Goal: Task Accomplishment & Management: Manage account settings

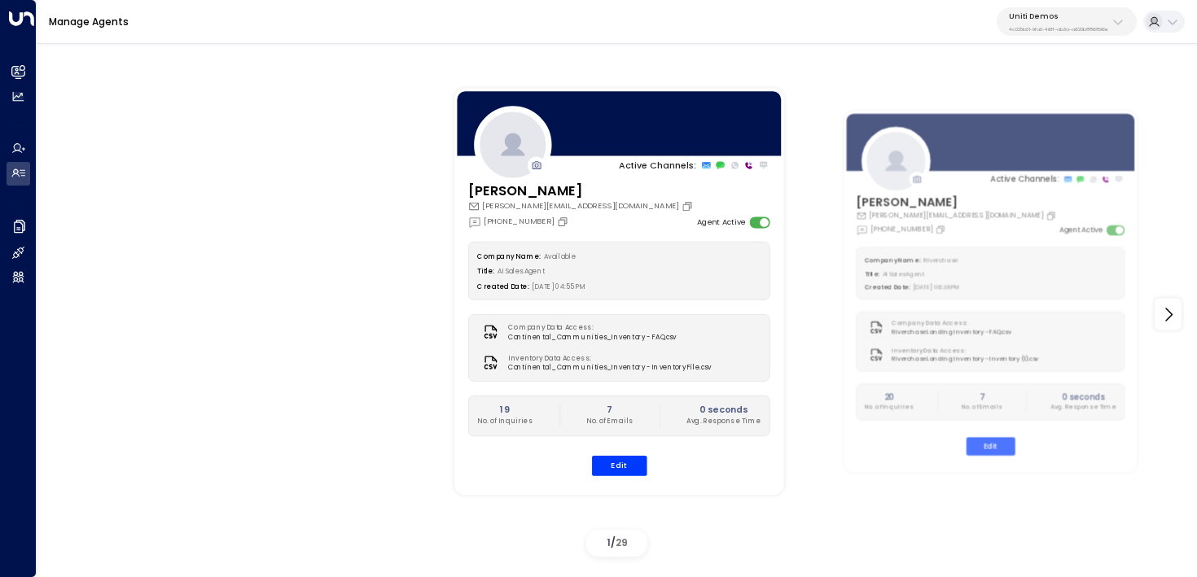
click at [1073, 12] on p "Uniti Demos" at bounding box center [1058, 16] width 99 height 10
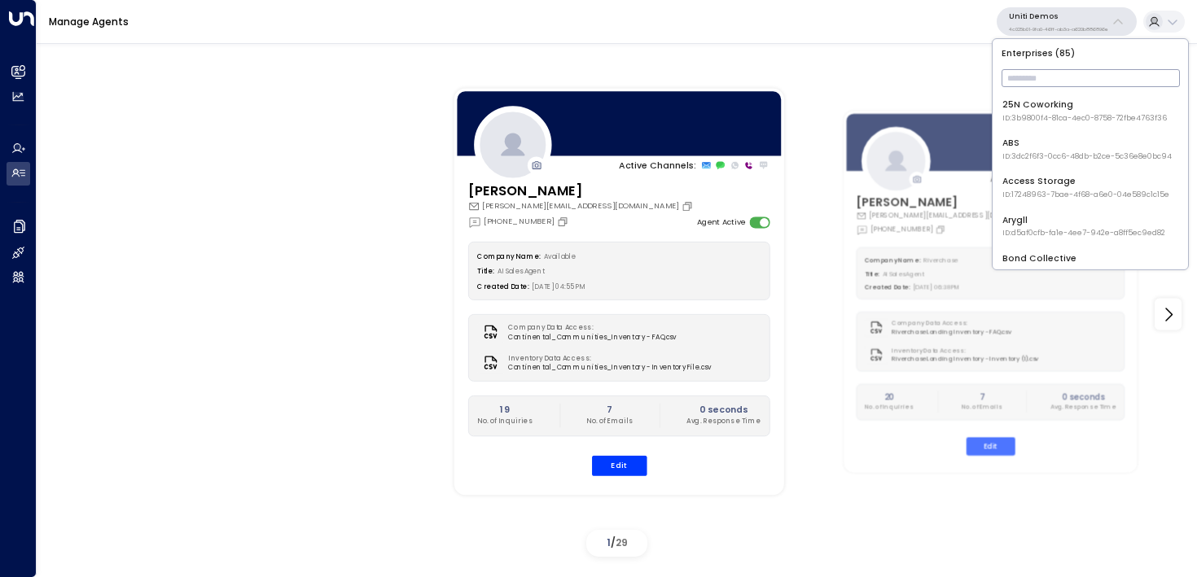
click at [1042, 82] on input "text" at bounding box center [1091, 78] width 178 height 26
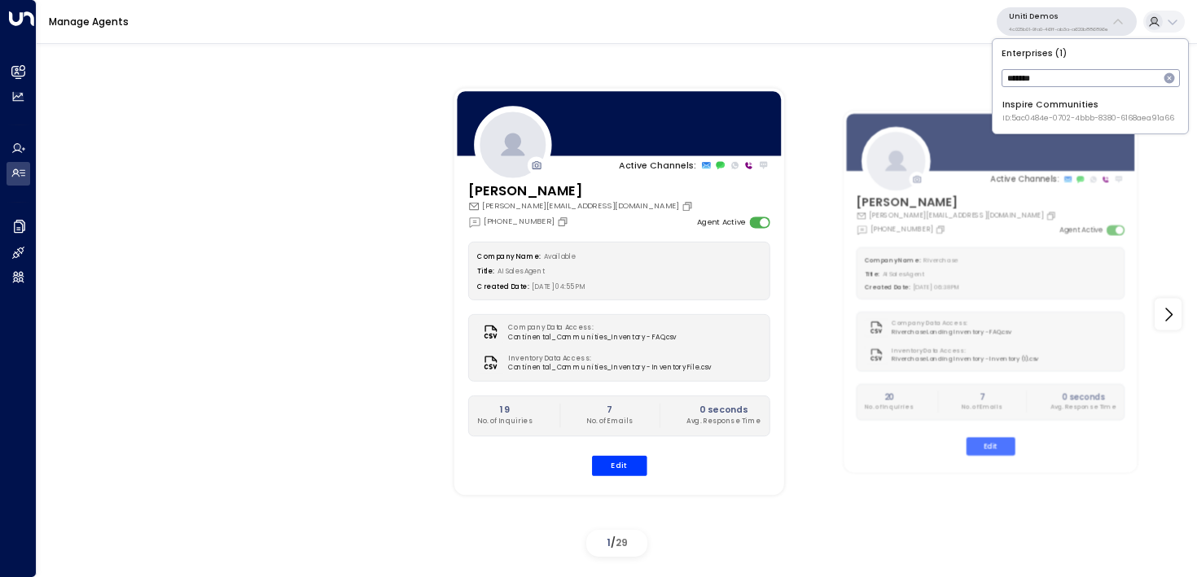
type input "*******"
click at [1026, 131] on div "Enterprises ( 1 ) ******* ​ Inspire Communities ID: 5ac0484e-0702-4bbb-8380-616…" at bounding box center [1090, 86] width 195 height 94
click at [1055, 118] on span "ID: 5ac0484e-0702-4bbb-8380-6168aea91a66" at bounding box center [1089, 118] width 172 height 11
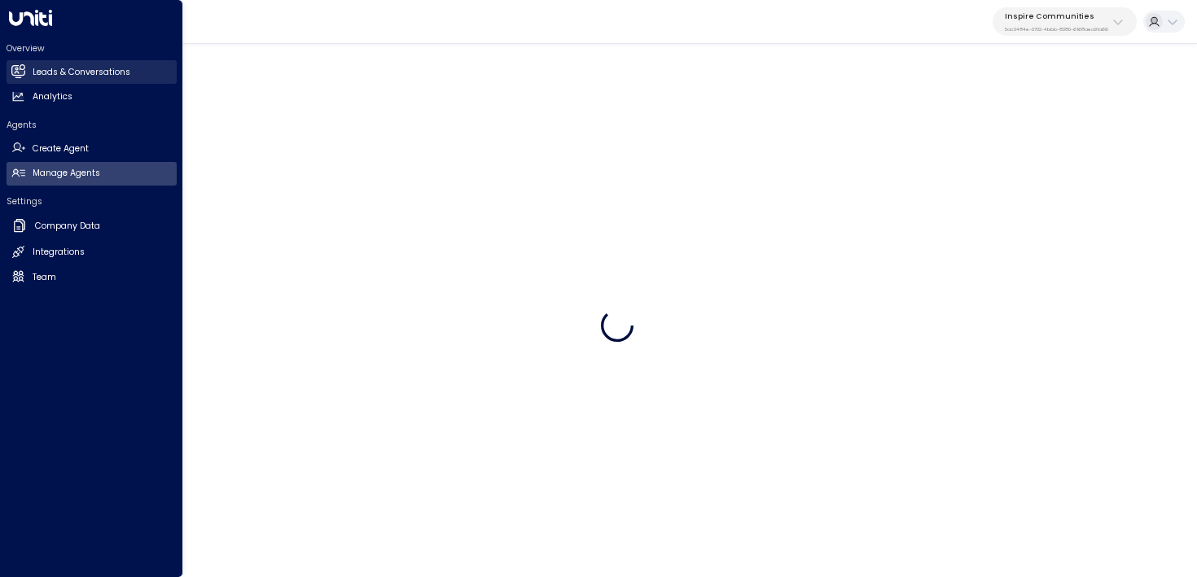
click at [26, 78] on link "Leads & Conversations Leads & Conversations" at bounding box center [92, 72] width 170 height 24
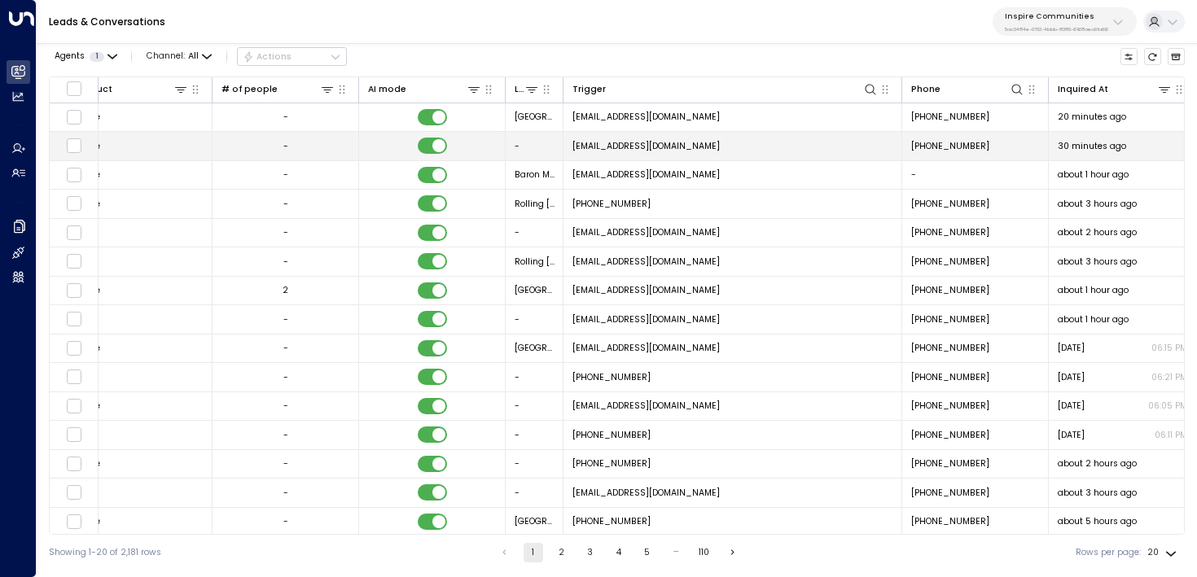
scroll to position [0, 932]
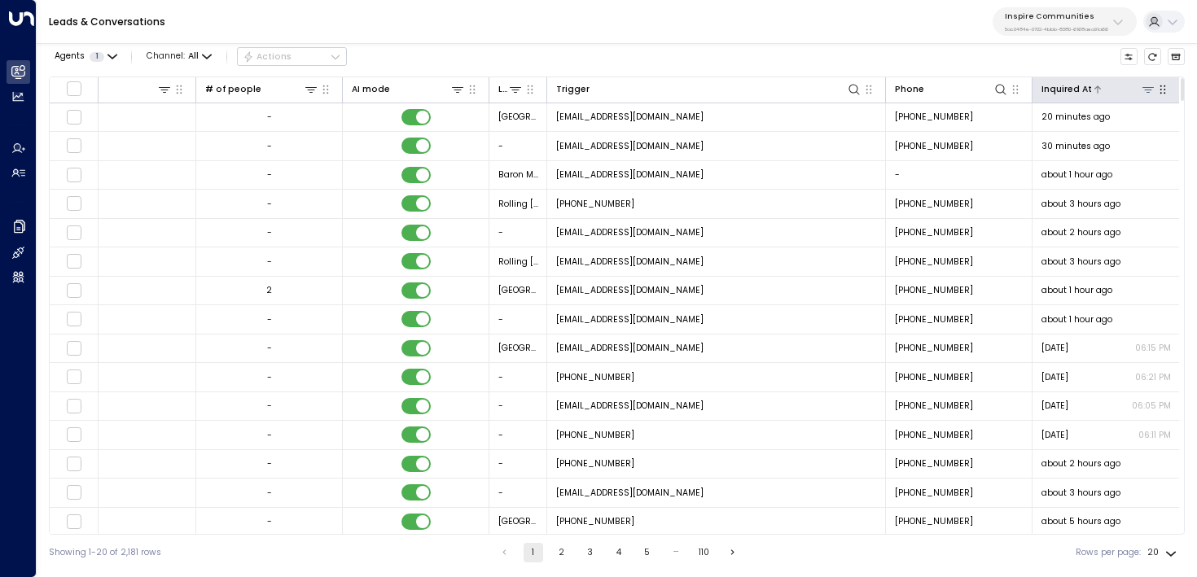
click at [1125, 88] on div at bounding box center [1124, 88] width 64 height 15
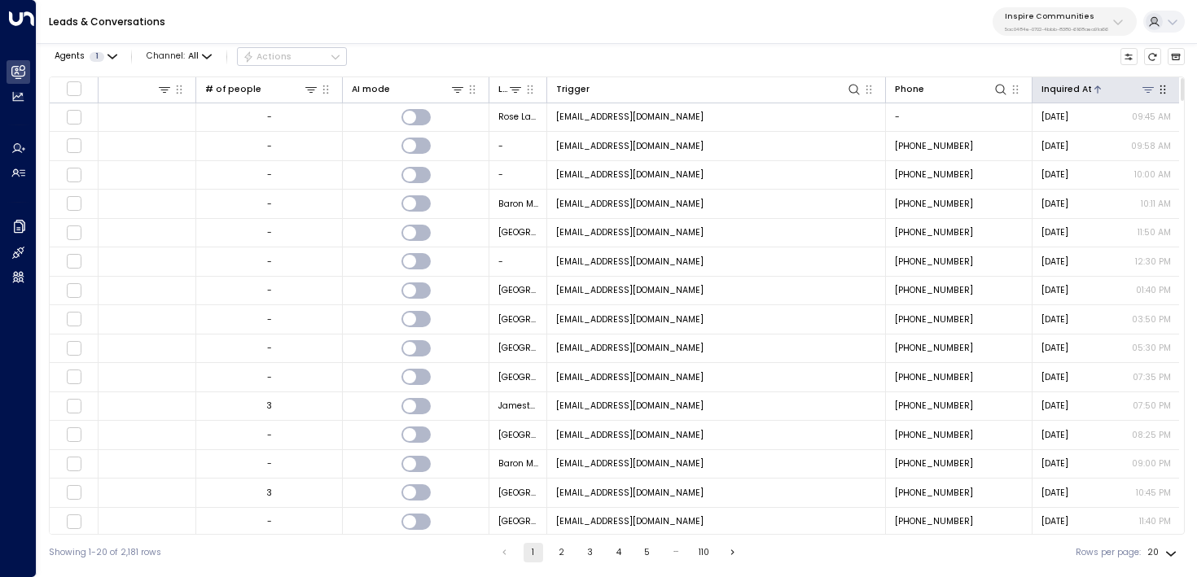
click at [1125, 88] on div at bounding box center [1124, 88] width 64 height 15
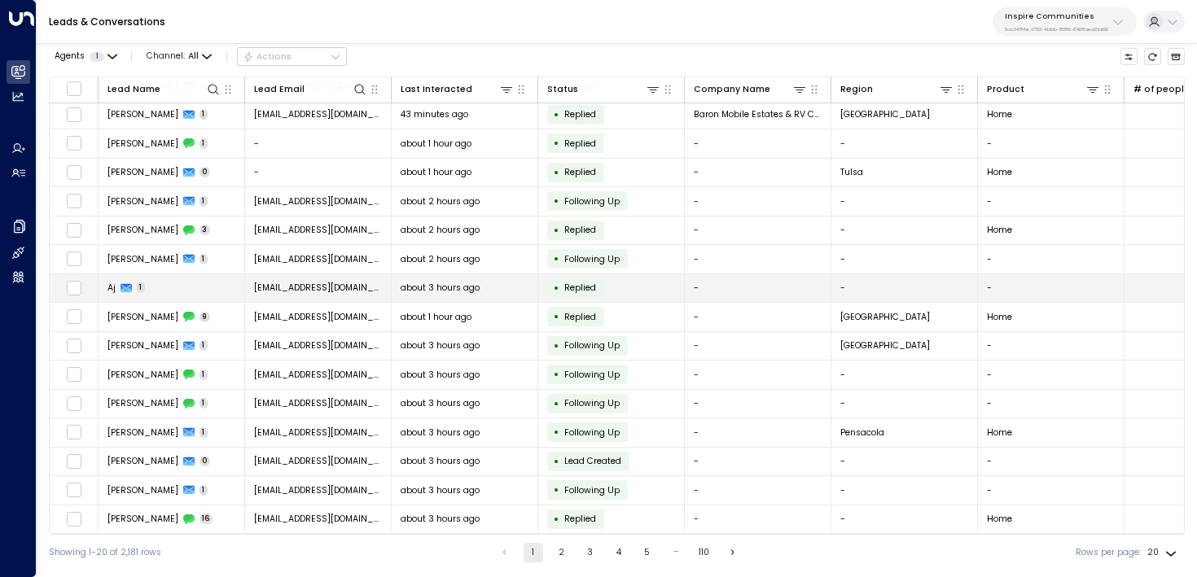
scroll to position [151, 0]
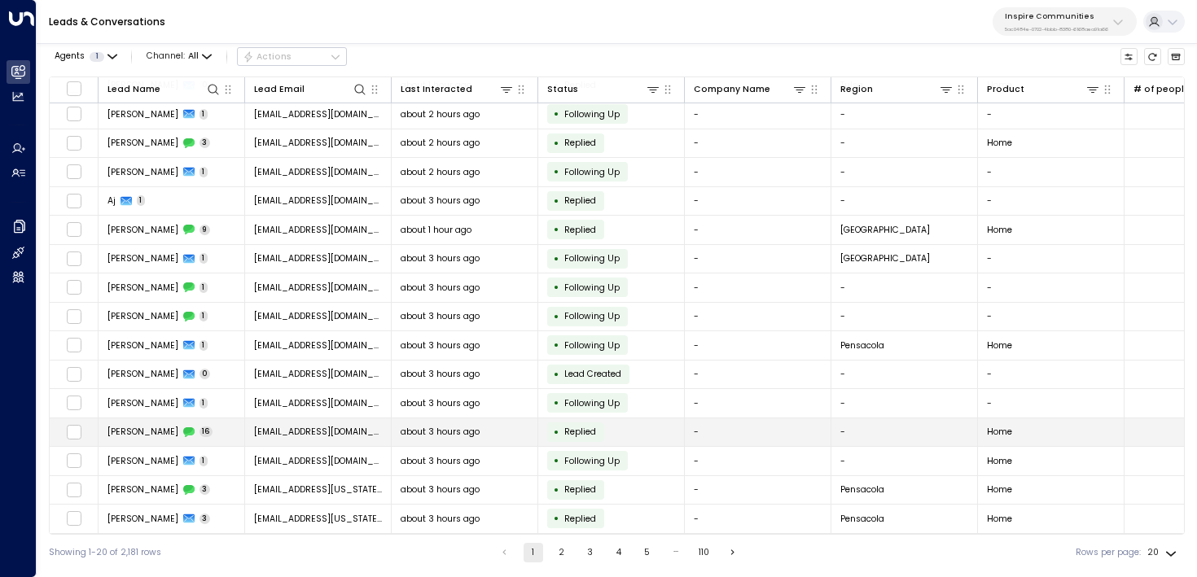
click at [358, 432] on td "[EMAIL_ADDRESS][DOMAIN_NAME]" at bounding box center [318, 433] width 147 height 29
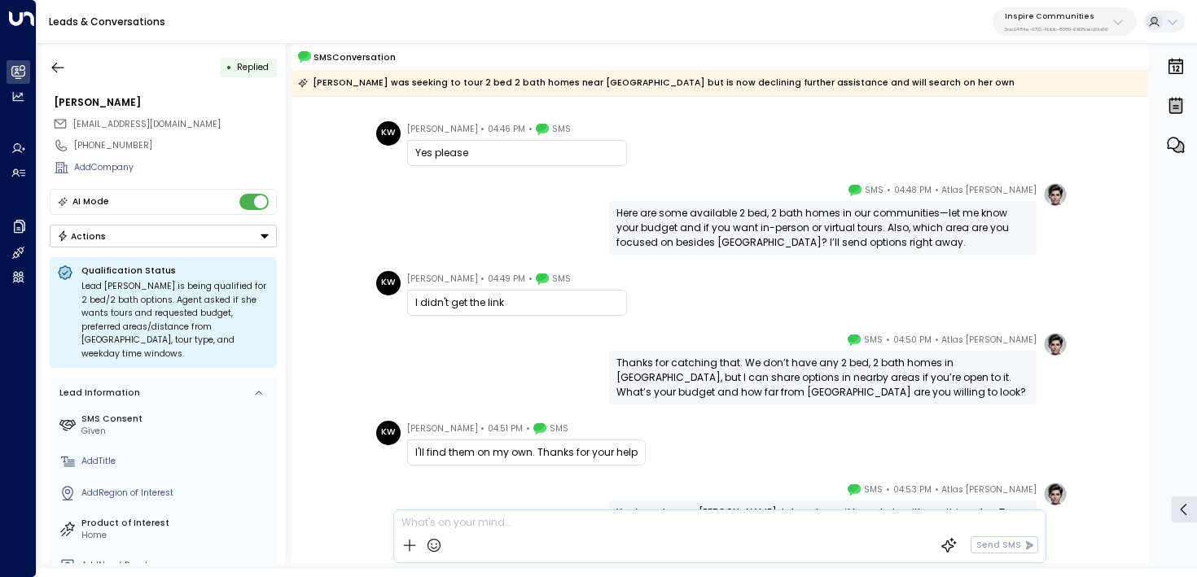
scroll to position [967, 0]
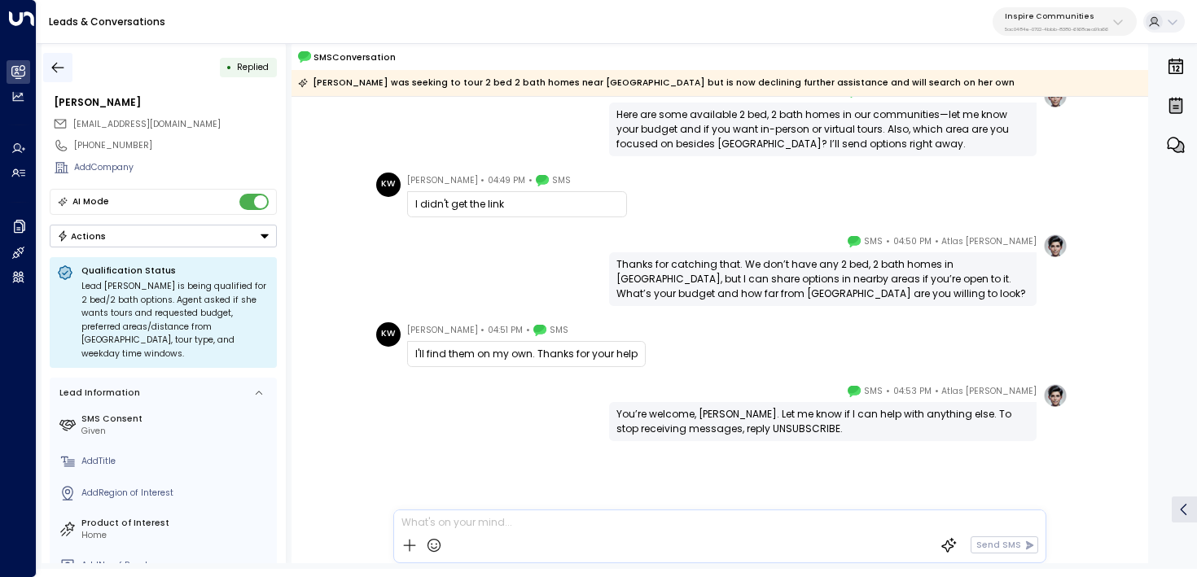
click at [59, 62] on icon "button" at bounding box center [58, 67] width 16 height 16
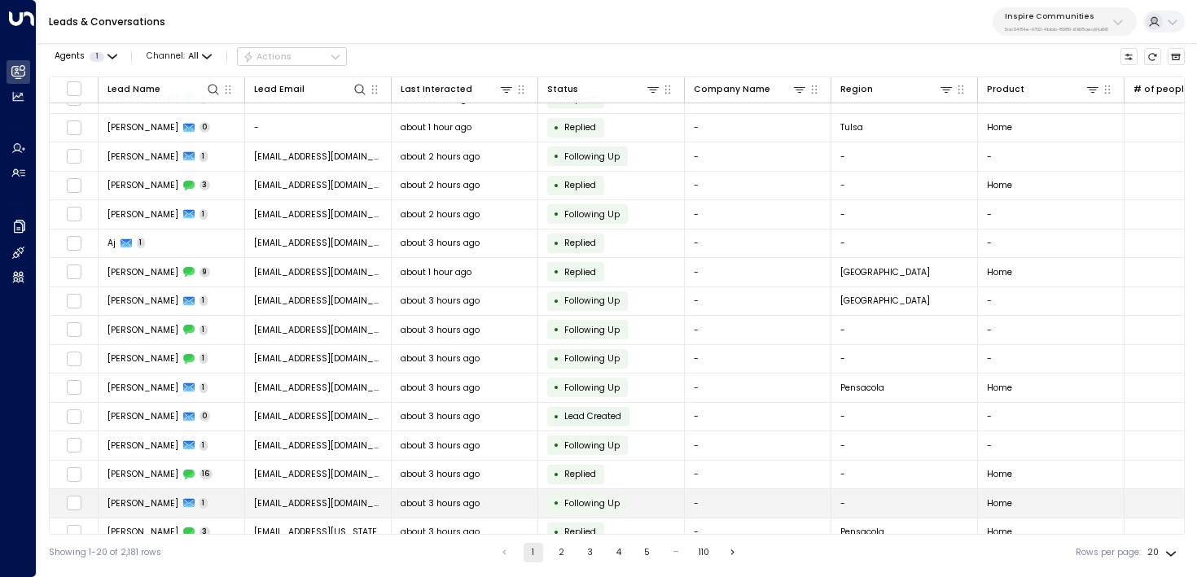
scroll to position [151, 0]
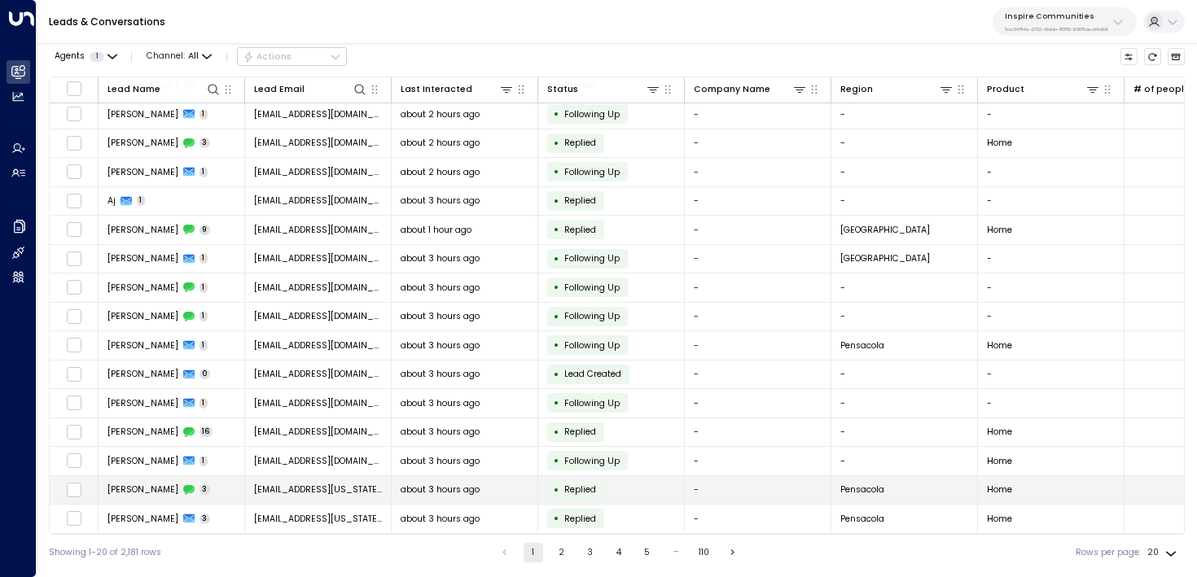
click at [226, 490] on td "[PERSON_NAME] 3" at bounding box center [172, 490] width 147 height 29
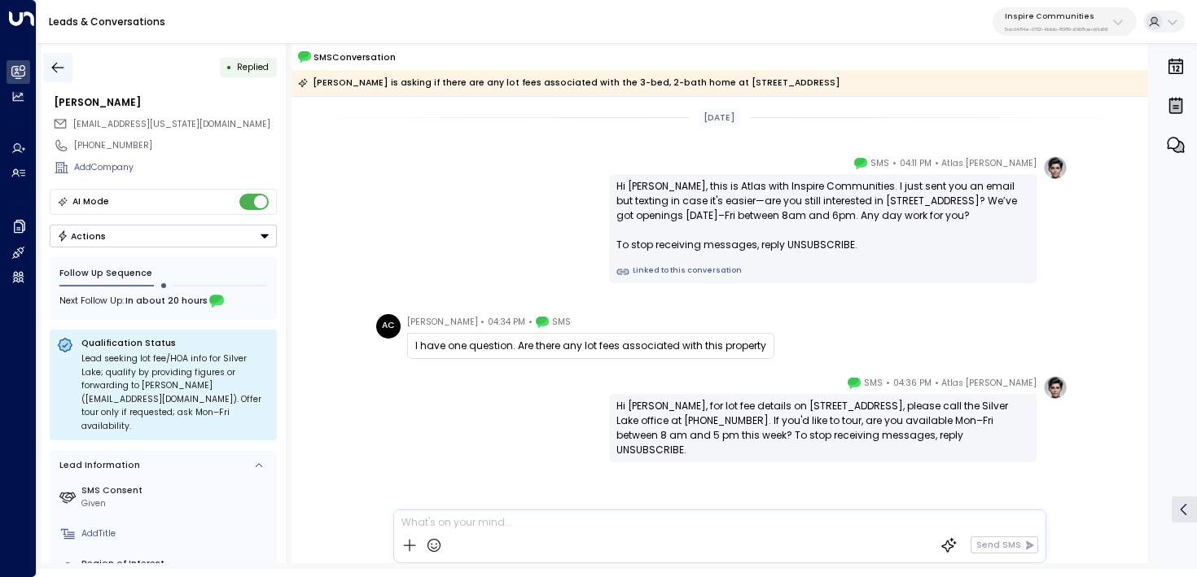
click at [56, 58] on button "button" at bounding box center [57, 67] width 29 height 29
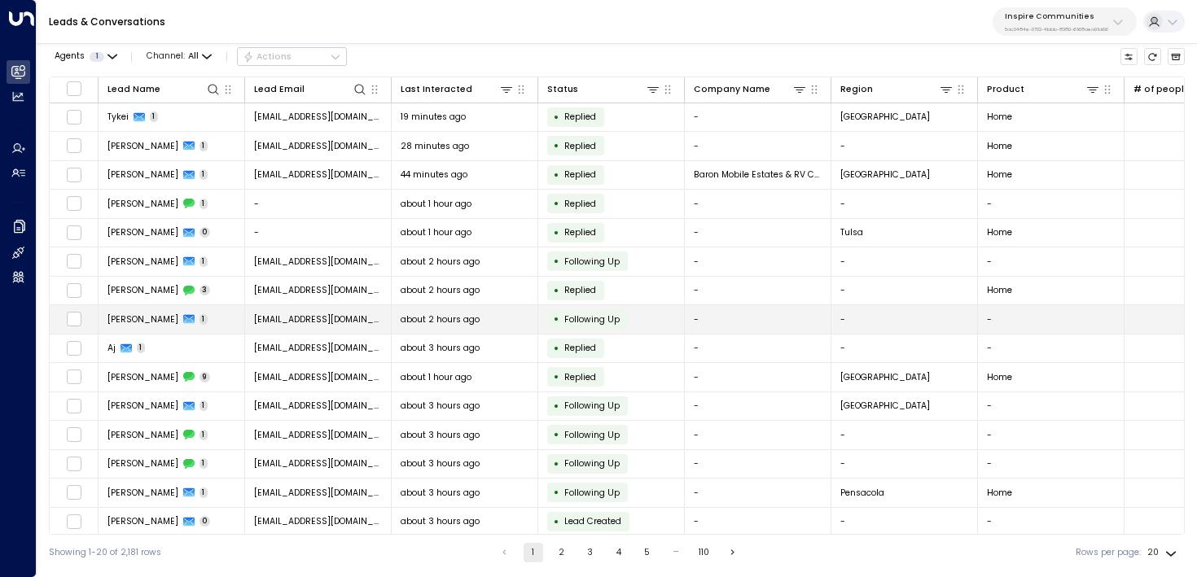
scroll to position [151, 0]
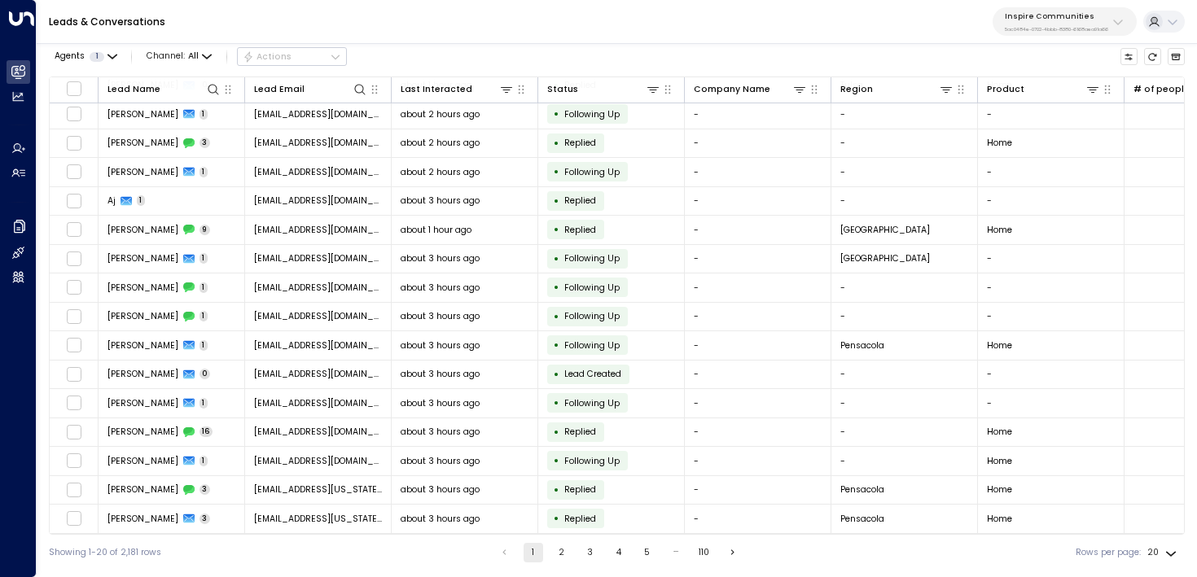
click at [552, 547] on button "2" at bounding box center [562, 553] width 20 height 20
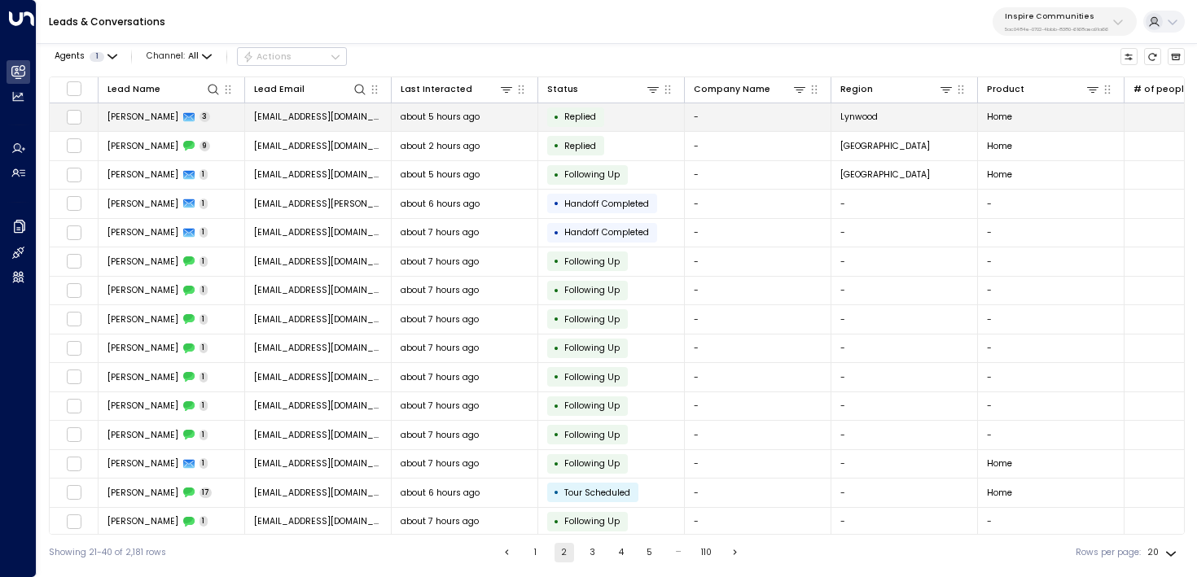
click at [226, 125] on td "[PERSON_NAME] 3" at bounding box center [172, 117] width 147 height 29
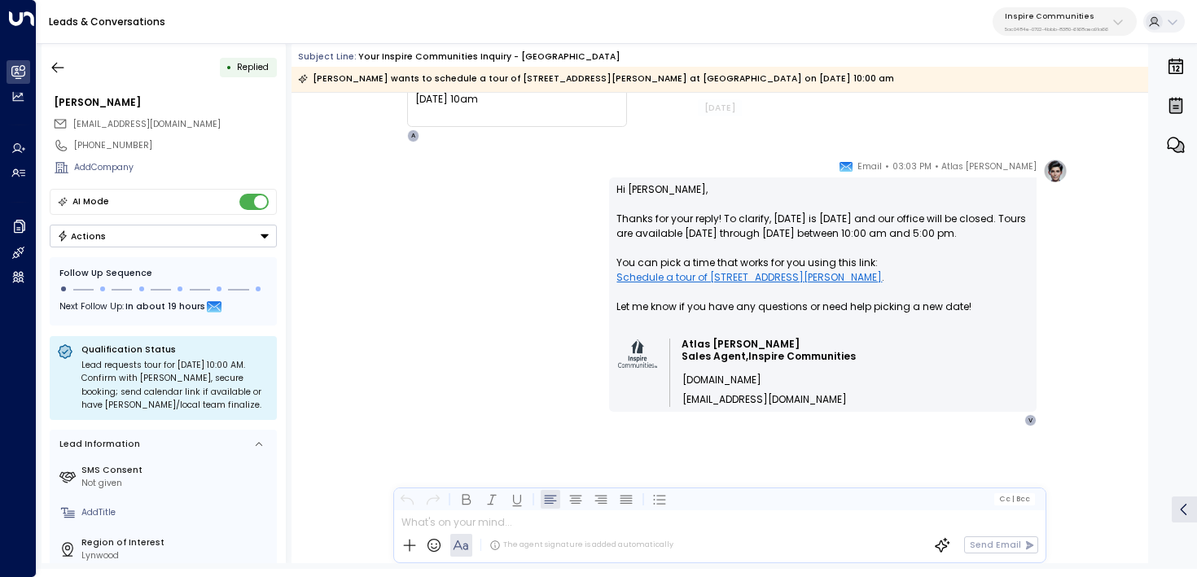
scroll to position [849, 0]
click at [48, 67] on button "button" at bounding box center [57, 67] width 29 height 29
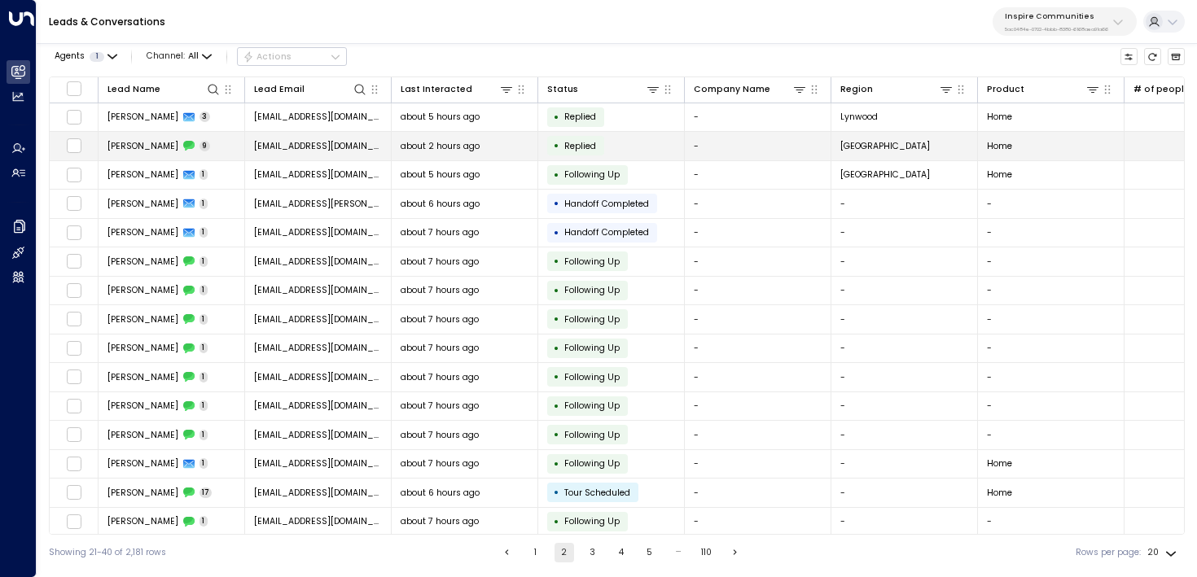
click at [151, 142] on span "[PERSON_NAME]" at bounding box center [143, 146] width 71 height 12
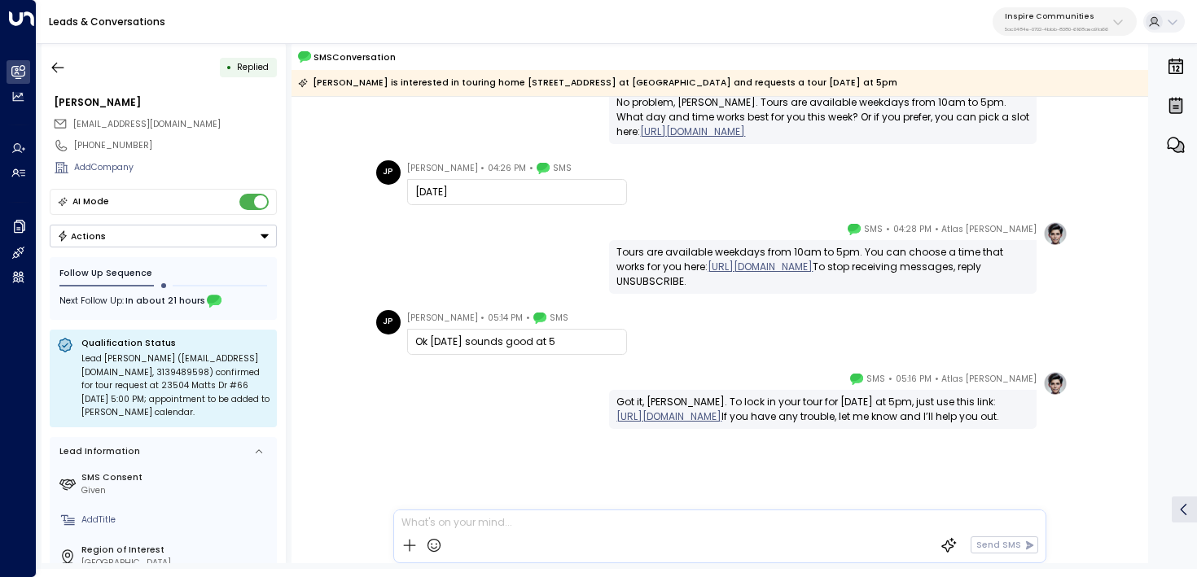
scroll to position [456, 0]
click at [61, 59] on icon "button" at bounding box center [58, 67] width 16 height 16
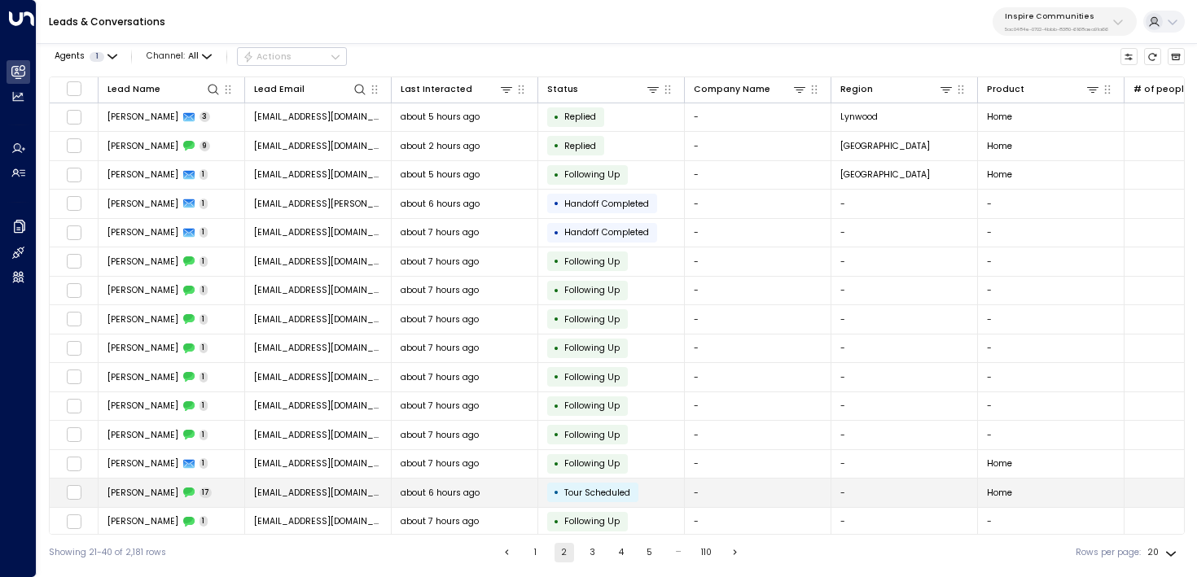
click at [200, 499] on td "[PERSON_NAME] 17" at bounding box center [172, 493] width 147 height 29
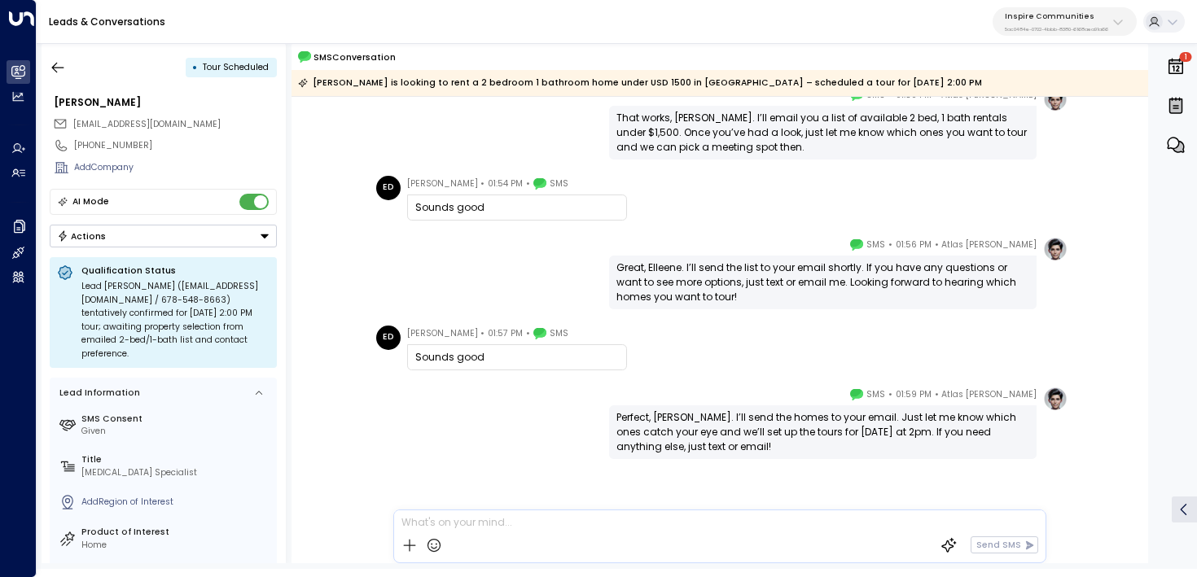
scroll to position [1086, 0]
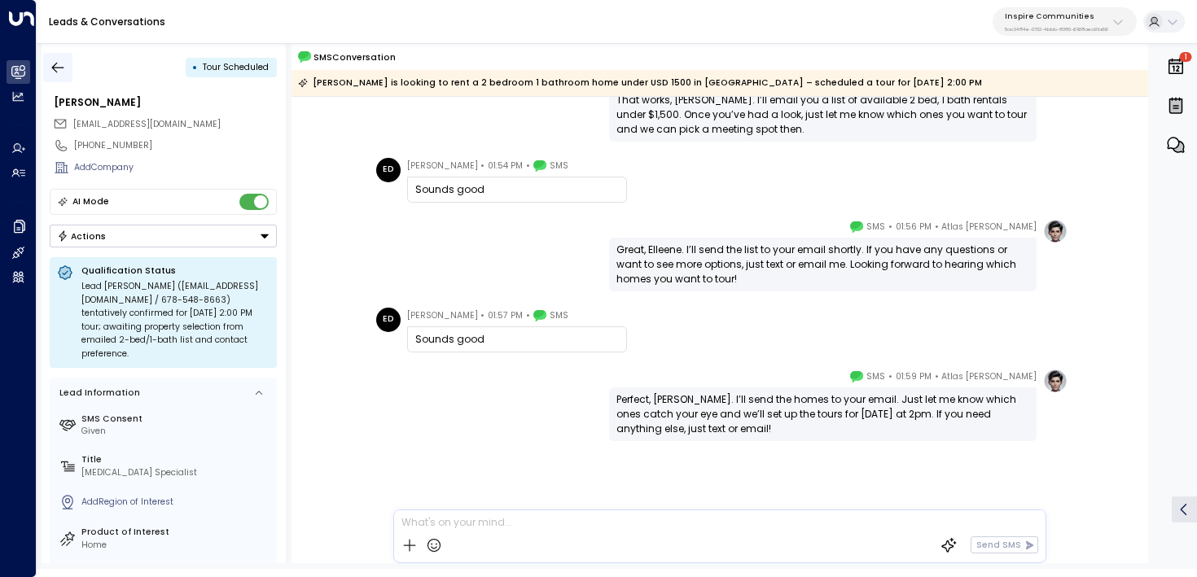
click at [58, 68] on icon "button" at bounding box center [58, 67] width 16 height 16
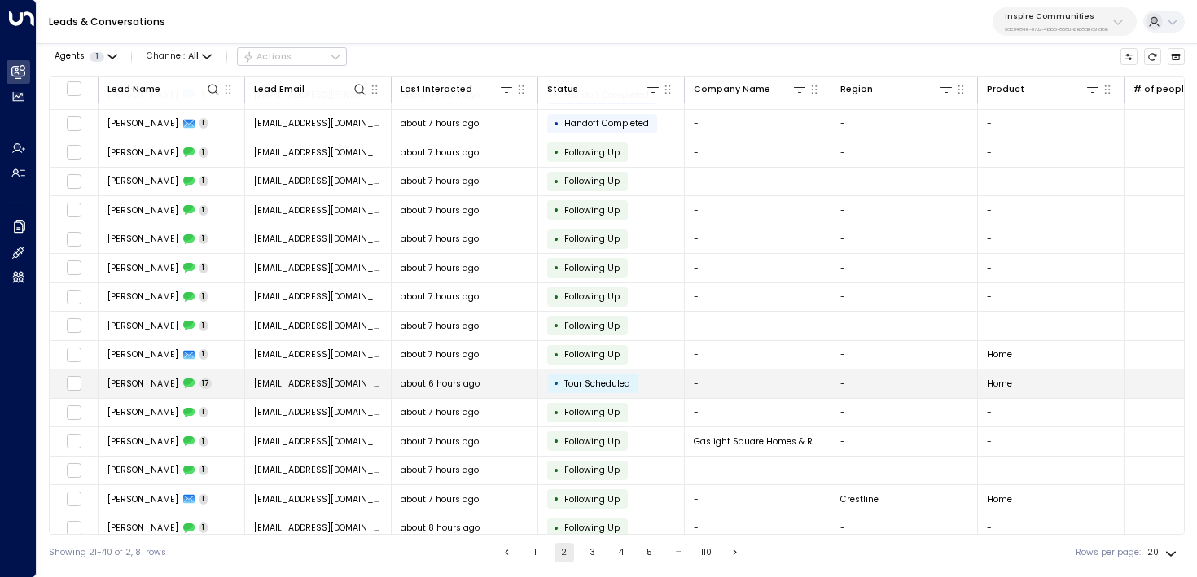
scroll to position [151, 0]
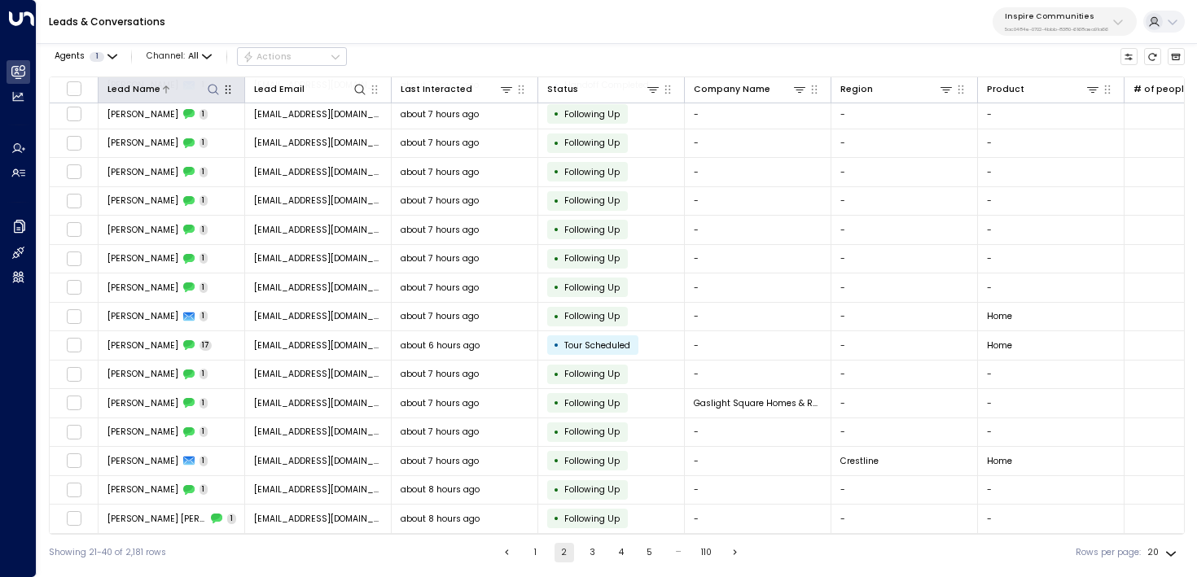
click at [217, 86] on icon at bounding box center [213, 89] width 13 height 13
type input "*******"
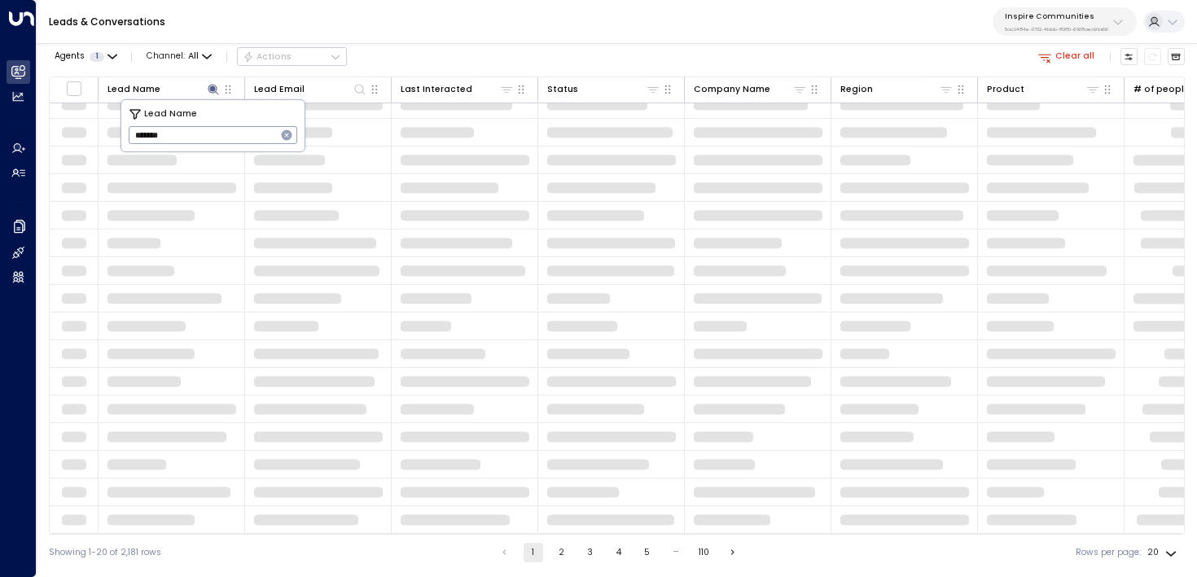
scroll to position [126, 0]
click at [432, 48] on div "Agents 1 Channel: All Actions Clear all" at bounding box center [617, 57] width 1136 height 28
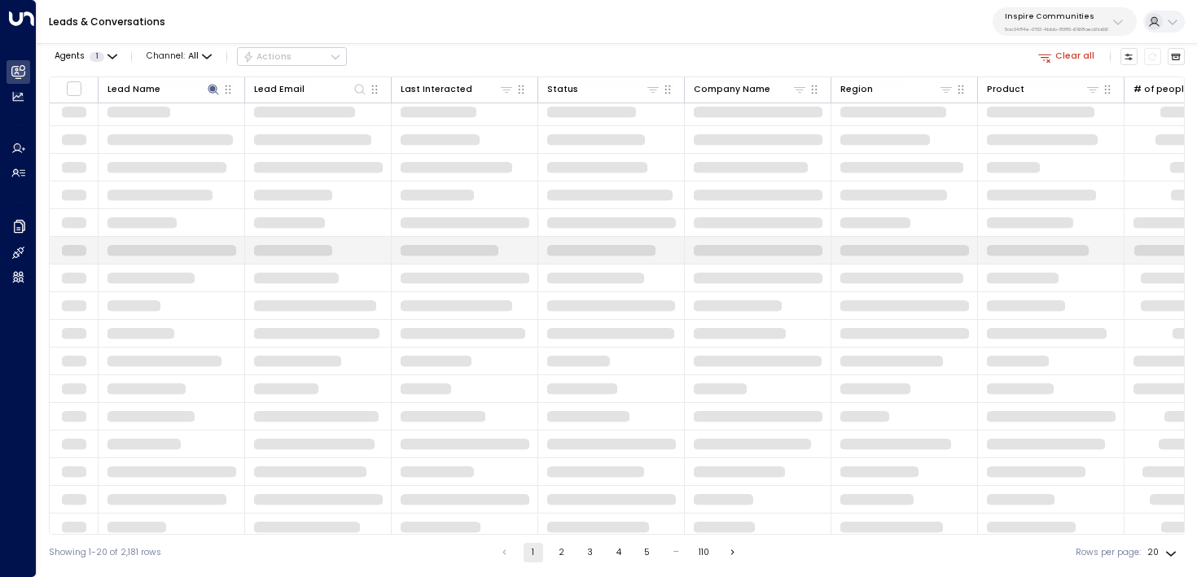
scroll to position [0, 0]
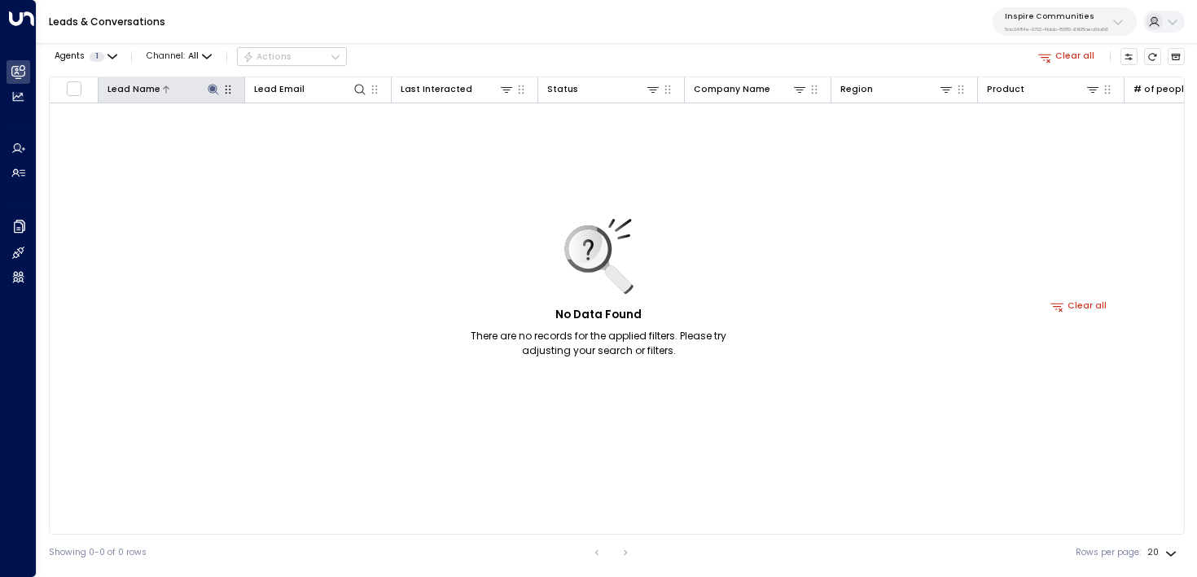
click at [213, 81] on button at bounding box center [212, 88] width 15 height 15
type input "******"
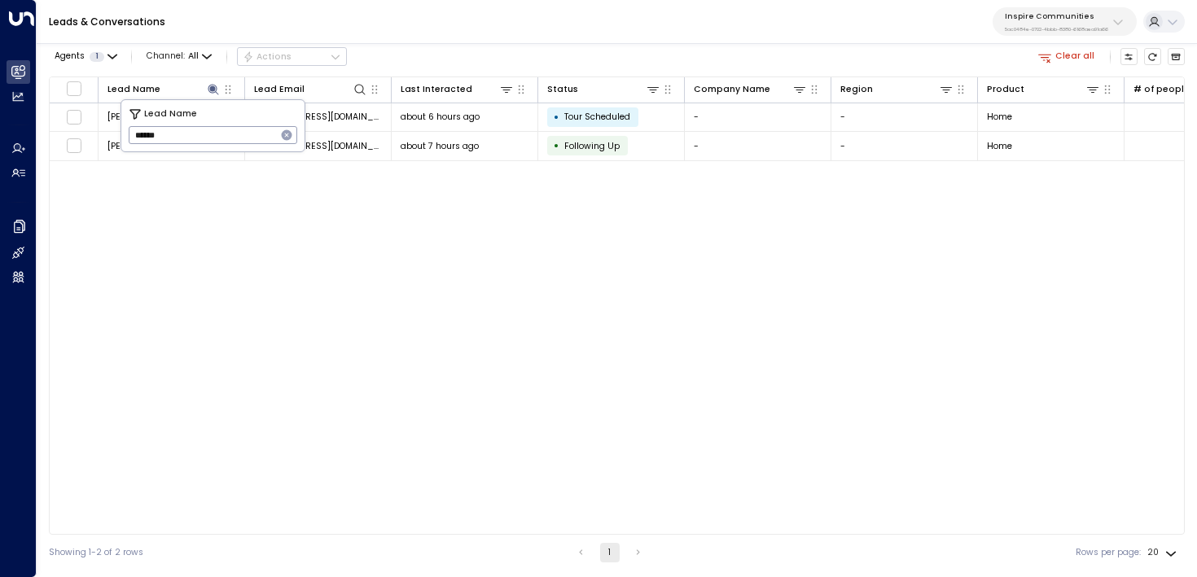
click at [445, 53] on div "Agents 1 Channel: All Actions Clear all" at bounding box center [617, 57] width 1136 height 28
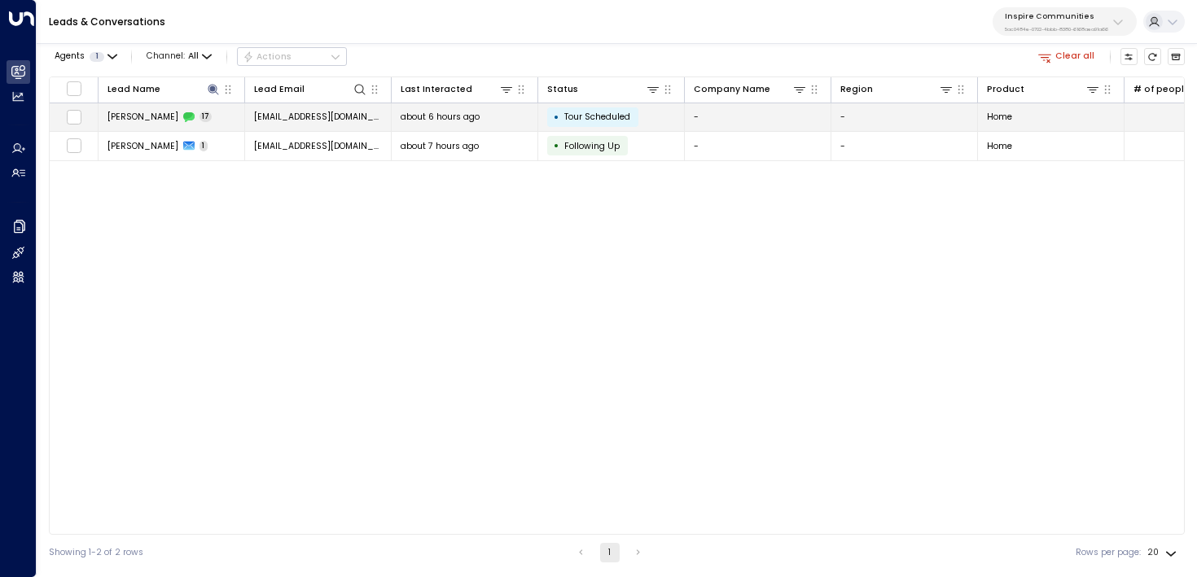
click at [266, 131] on tr "[PERSON_NAME] 17 [EMAIL_ADDRESS][DOMAIN_NAME] about 6 hours ago • Tour Schedule…" at bounding box center [1079, 117] width 2058 height 29
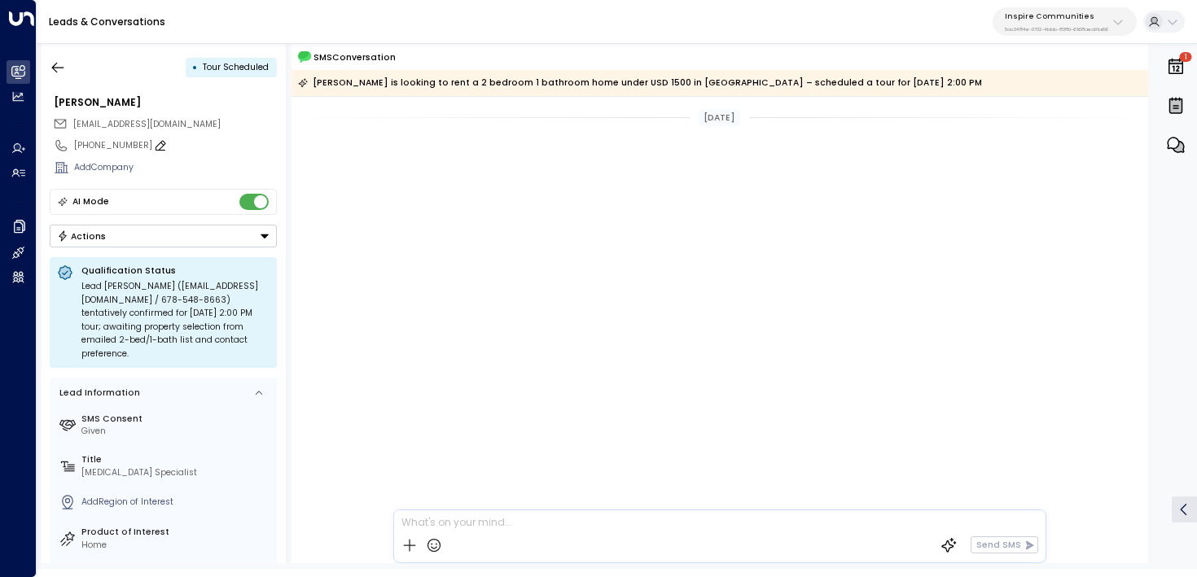
scroll to position [2786, 0]
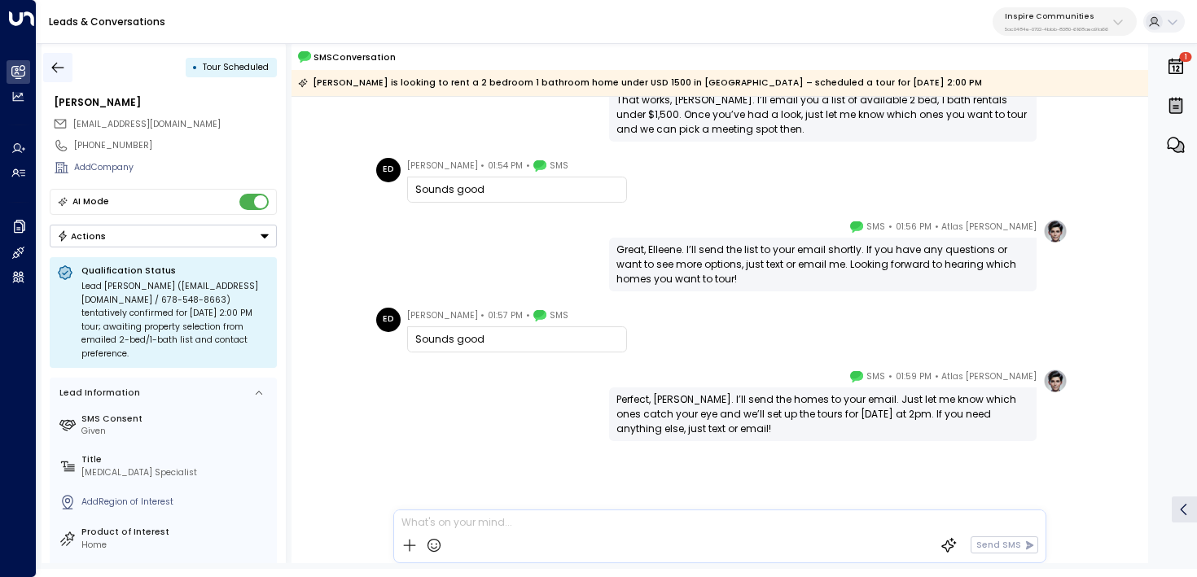
click at [69, 68] on button "button" at bounding box center [57, 67] width 29 height 29
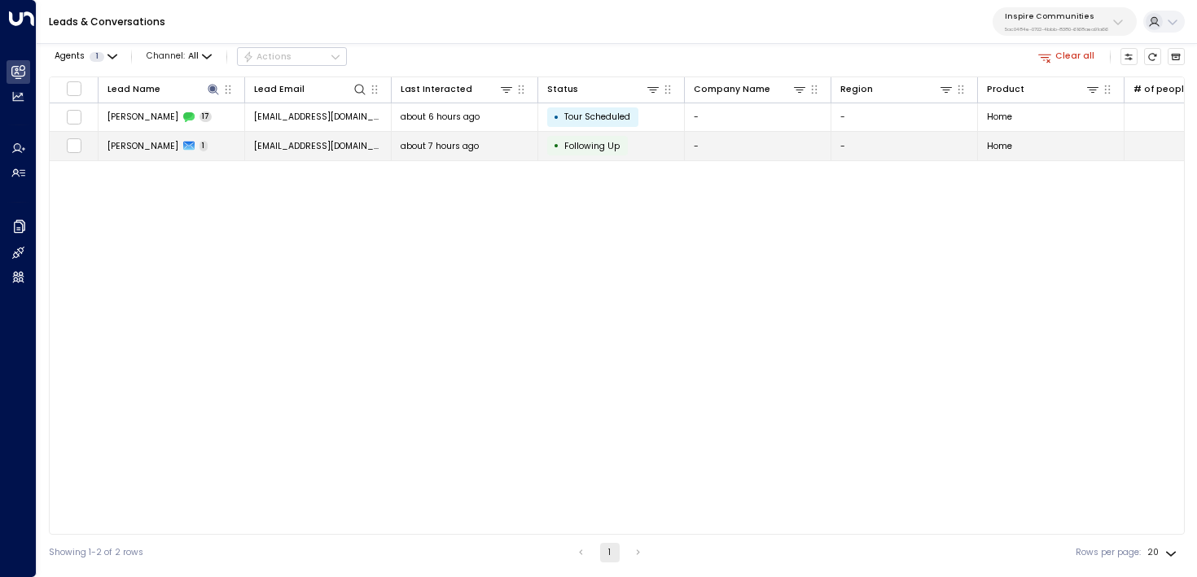
click at [183, 143] on icon at bounding box center [188, 146] width 11 height 9
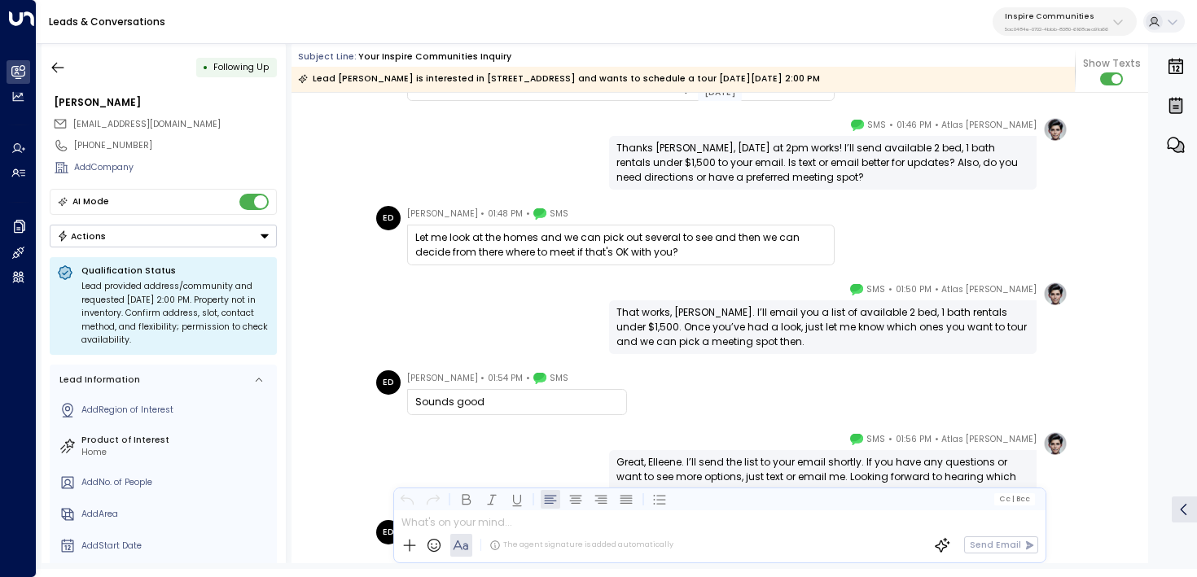
scroll to position [1883, 0]
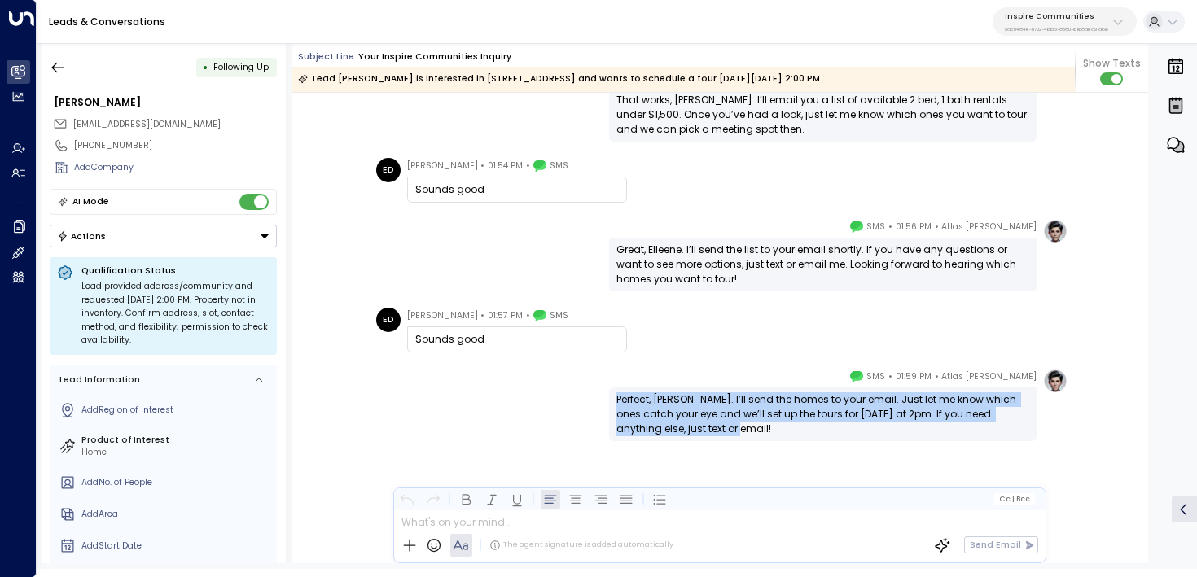
drag, startPoint x: 706, startPoint y: 428, endPoint x: 609, endPoint y: 393, distance: 102.8
click at [609, 393] on div "Perfect, [PERSON_NAME]. I’ll send the homes to your email. Just let me know whi…" at bounding box center [823, 415] width 428 height 54
copy div "Perfect, [PERSON_NAME]. I’ll send the homes to your email. Just let me know whi…"
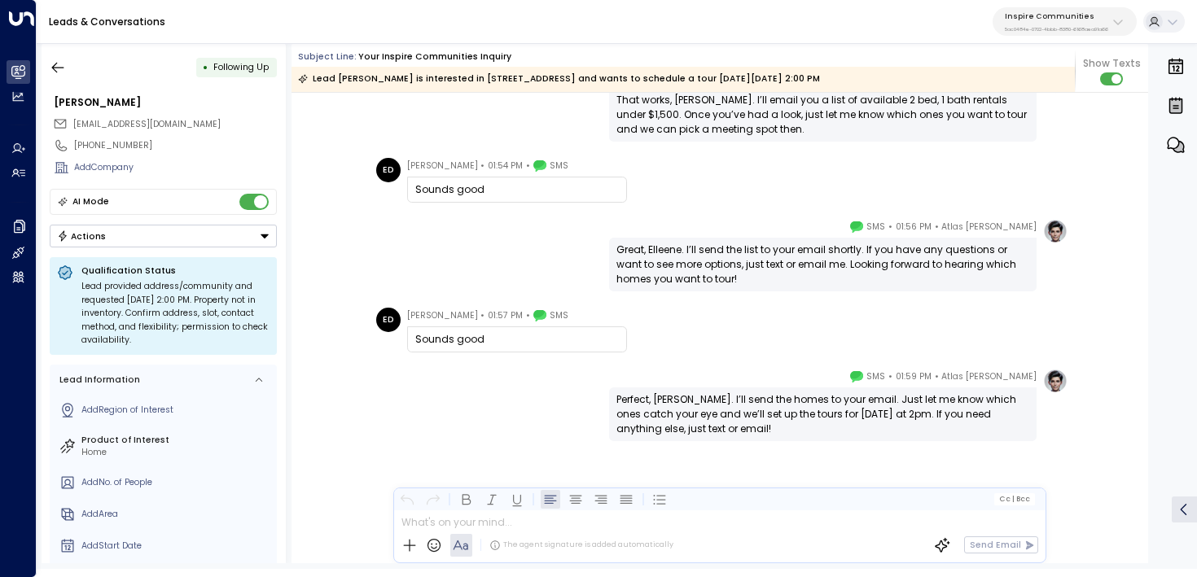
click at [68, 90] on div "• Following Up [PERSON_NAME] [EMAIL_ADDRESS][DOMAIN_NAME] [PHONE_NUMBER] Add Co…" at bounding box center [164, 303] width 244 height 520
click at [66, 77] on button "button" at bounding box center [57, 67] width 29 height 29
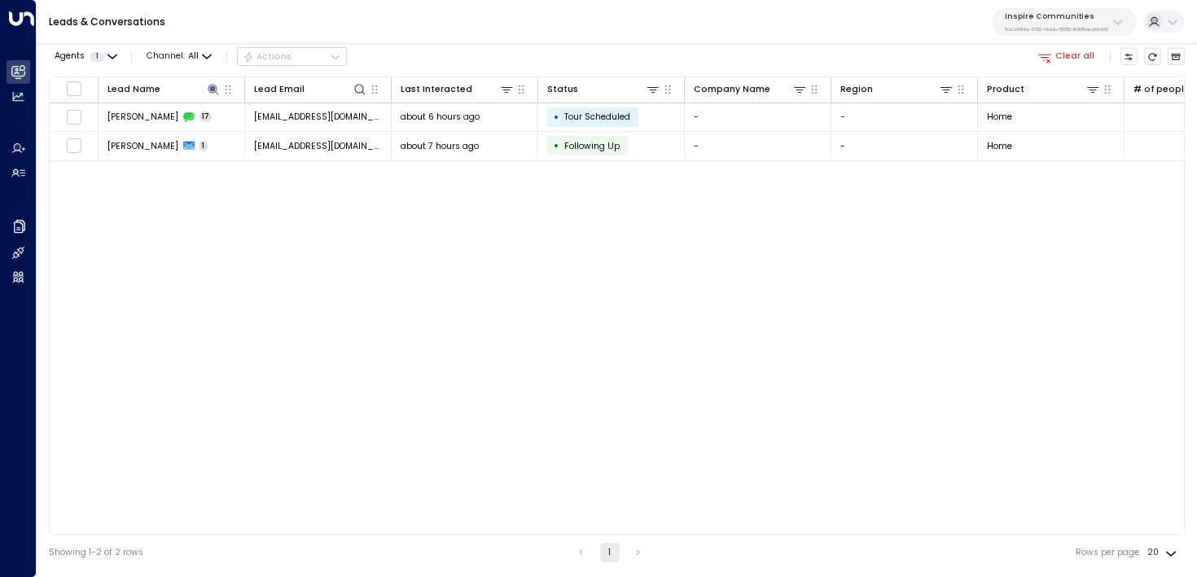
click at [1093, 59] on button "Clear all" at bounding box center [1067, 56] width 67 height 17
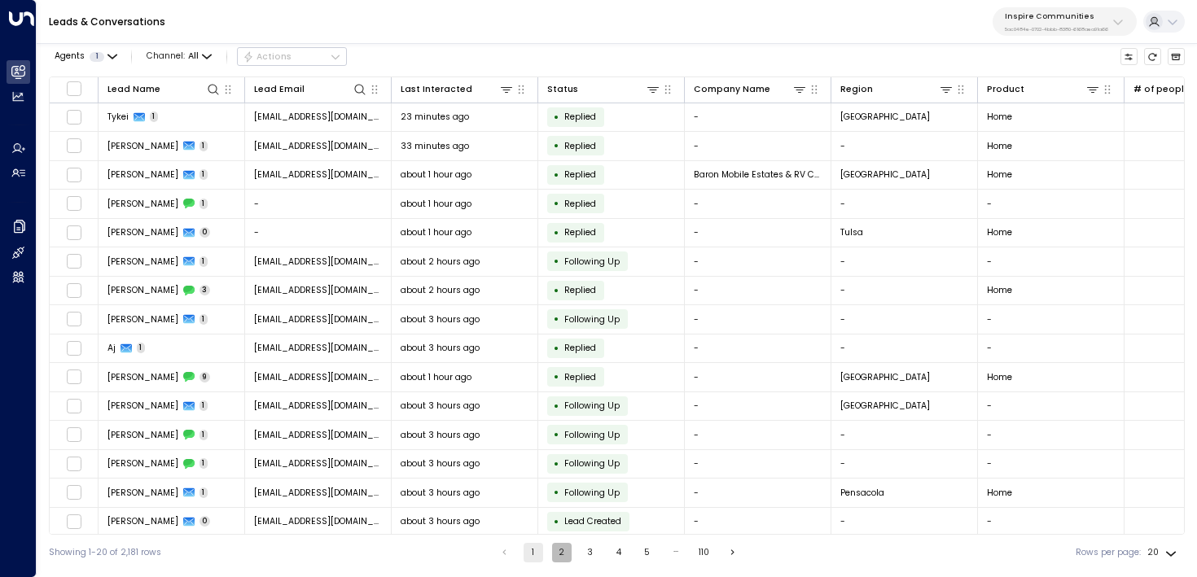
click at [557, 548] on button "2" at bounding box center [562, 553] width 20 height 20
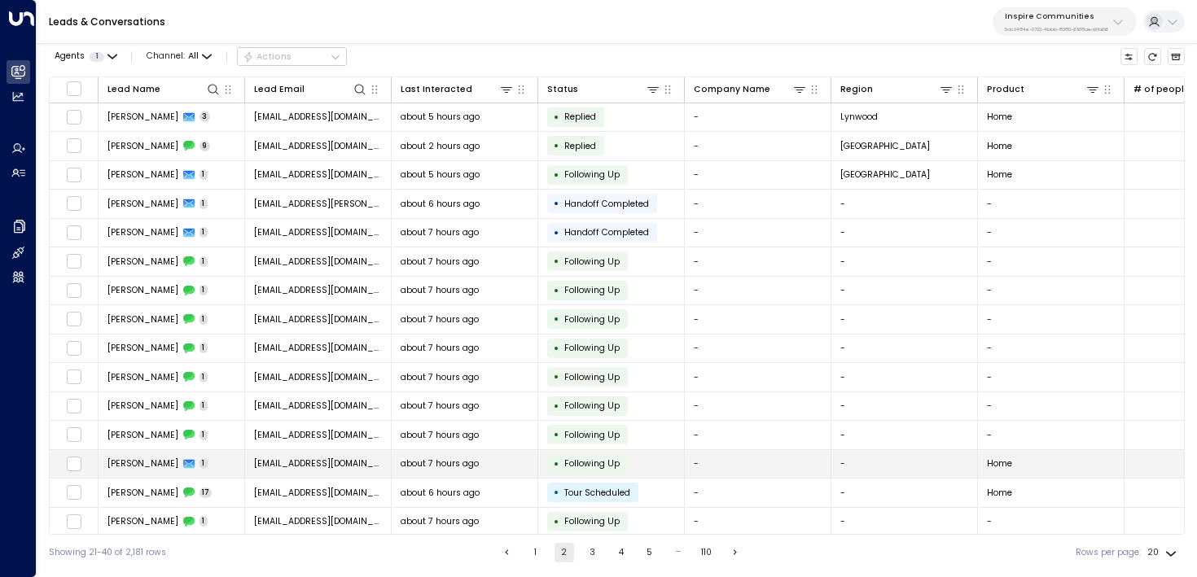
scroll to position [151, 0]
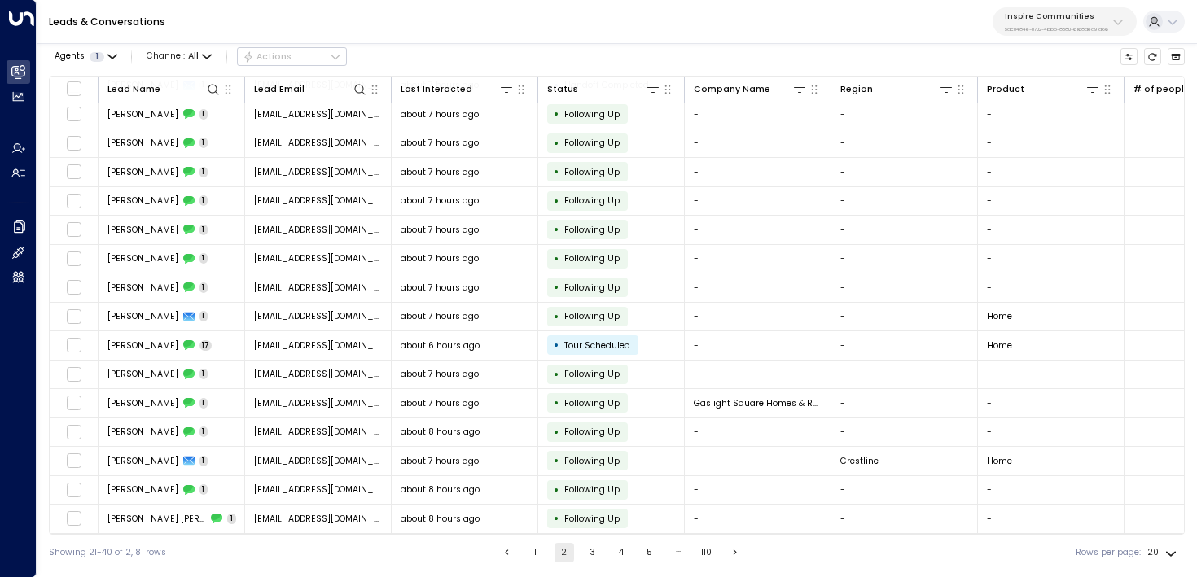
click at [588, 555] on button "3" at bounding box center [593, 553] width 20 height 20
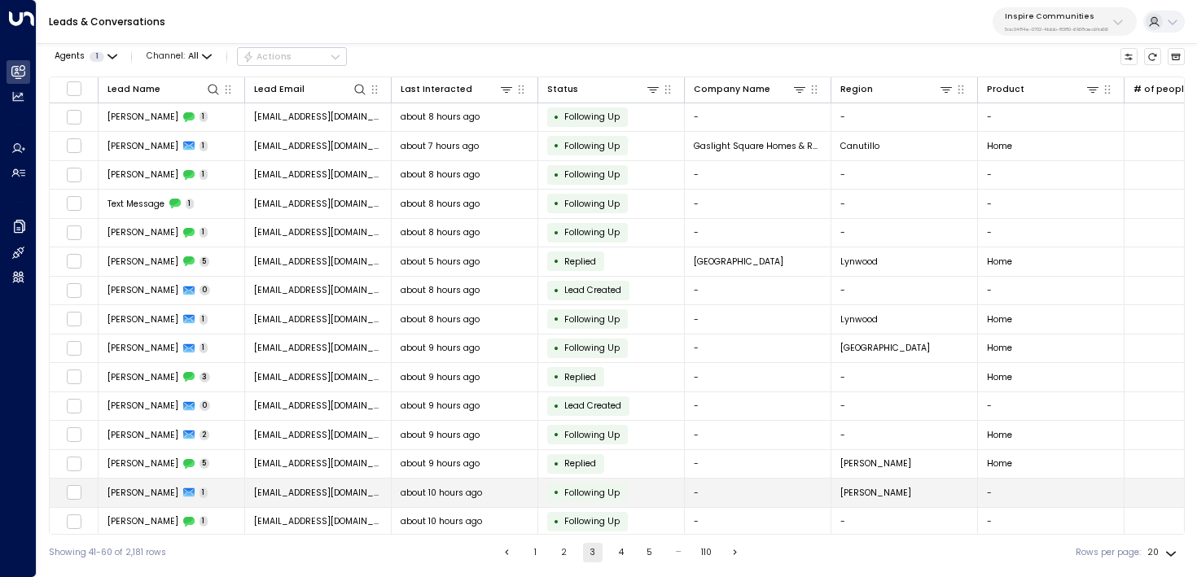
scroll to position [151, 0]
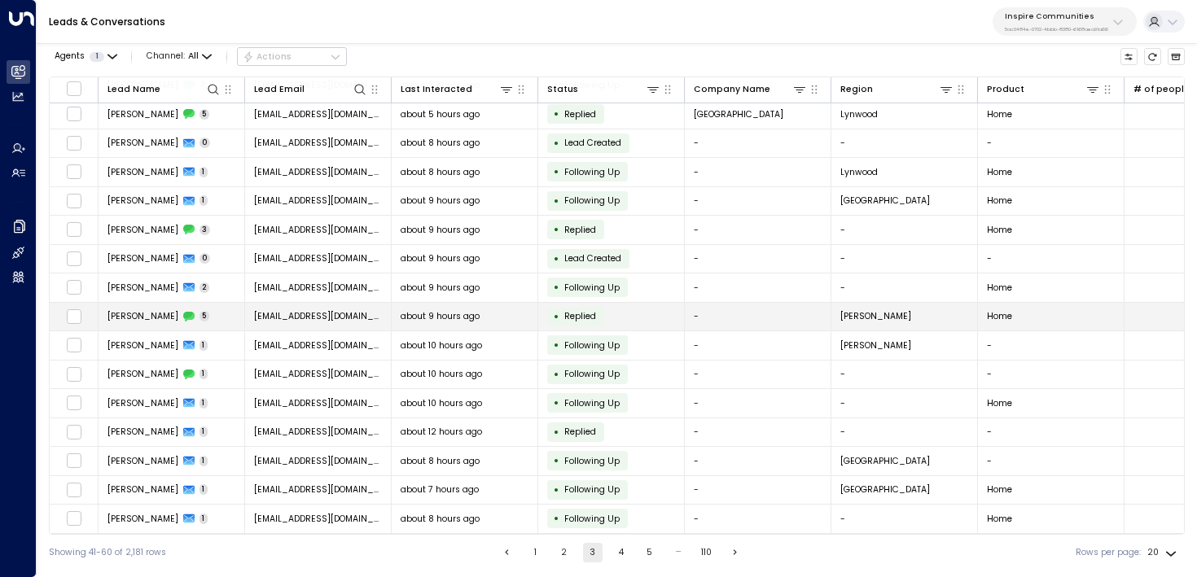
click at [423, 322] on td "about 9 hours ago" at bounding box center [465, 317] width 147 height 29
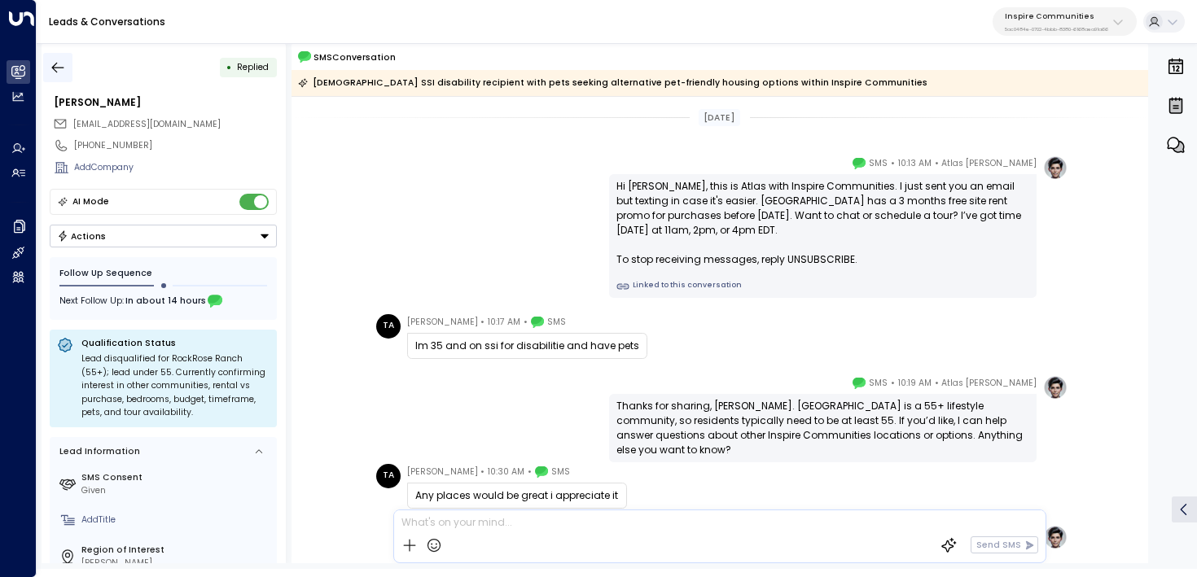
click at [64, 68] on icon "button" at bounding box center [58, 67] width 16 height 16
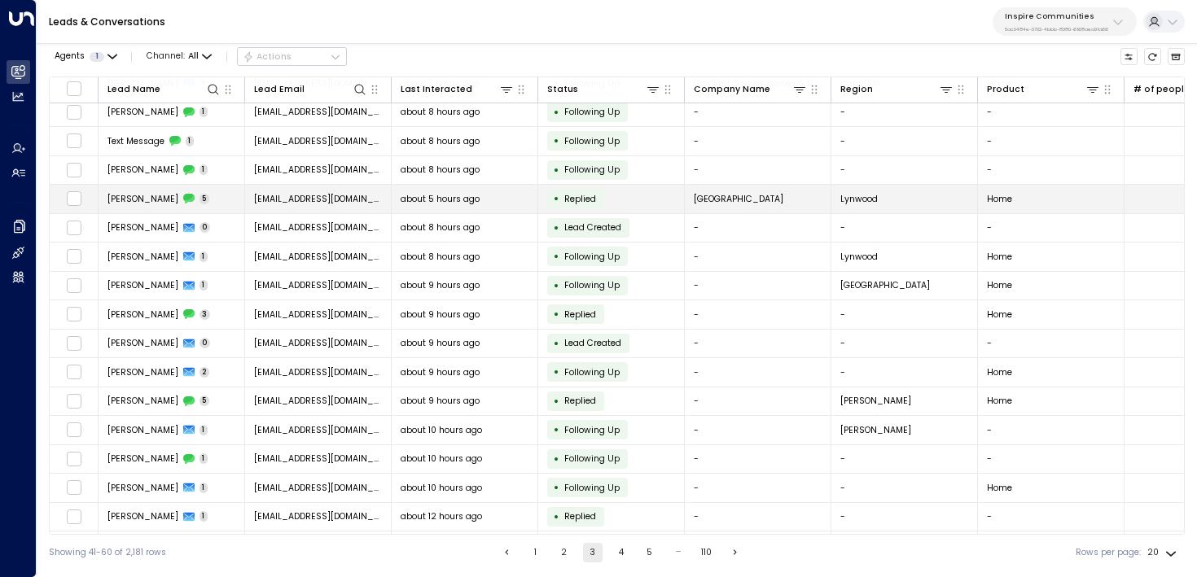
scroll to position [60, 0]
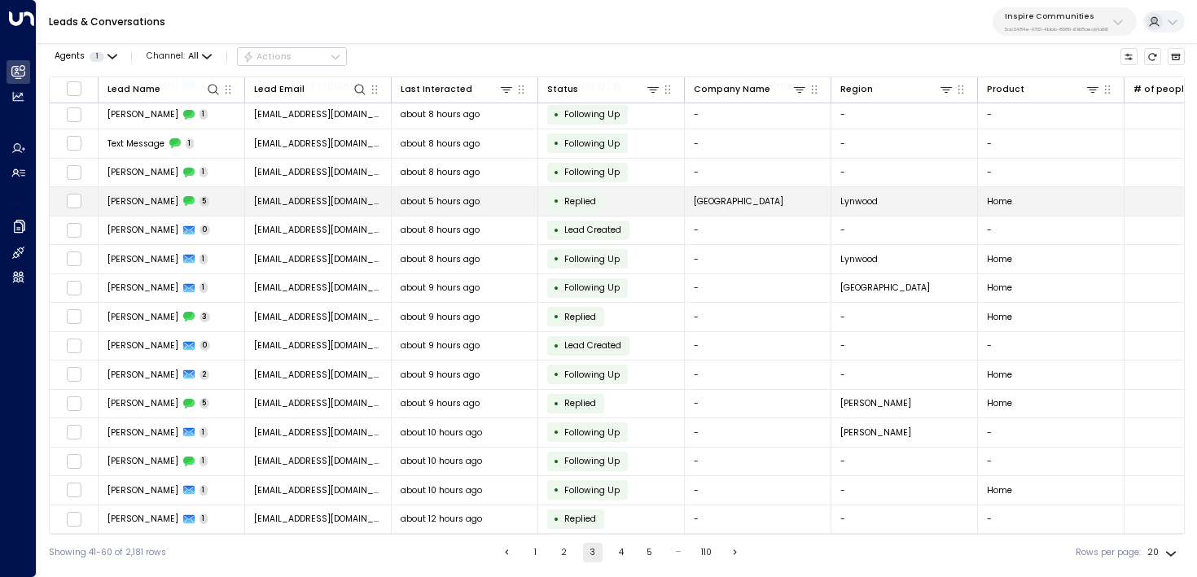
click at [210, 194] on td "[PERSON_NAME] 5" at bounding box center [172, 201] width 147 height 29
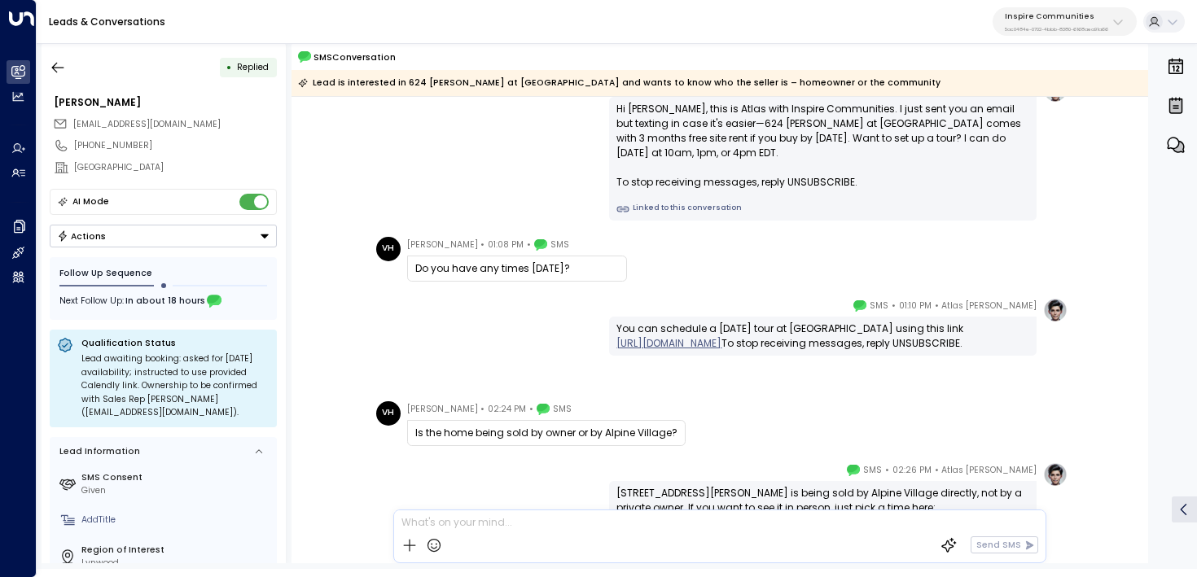
scroll to position [200, 0]
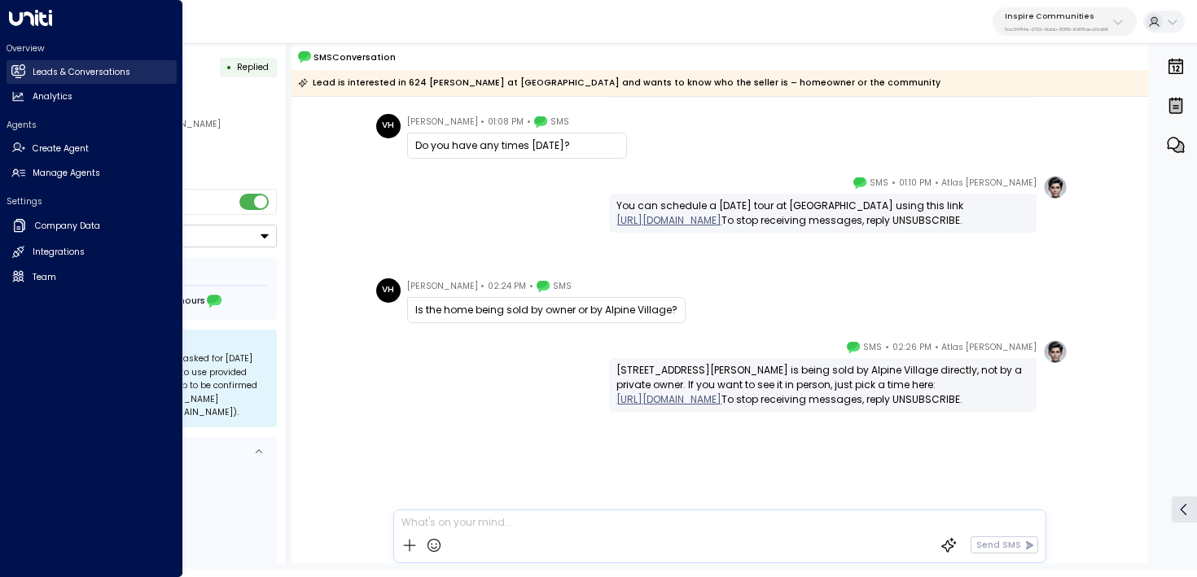
click at [62, 69] on h2 "Leads & Conversations" at bounding box center [82, 72] width 98 height 13
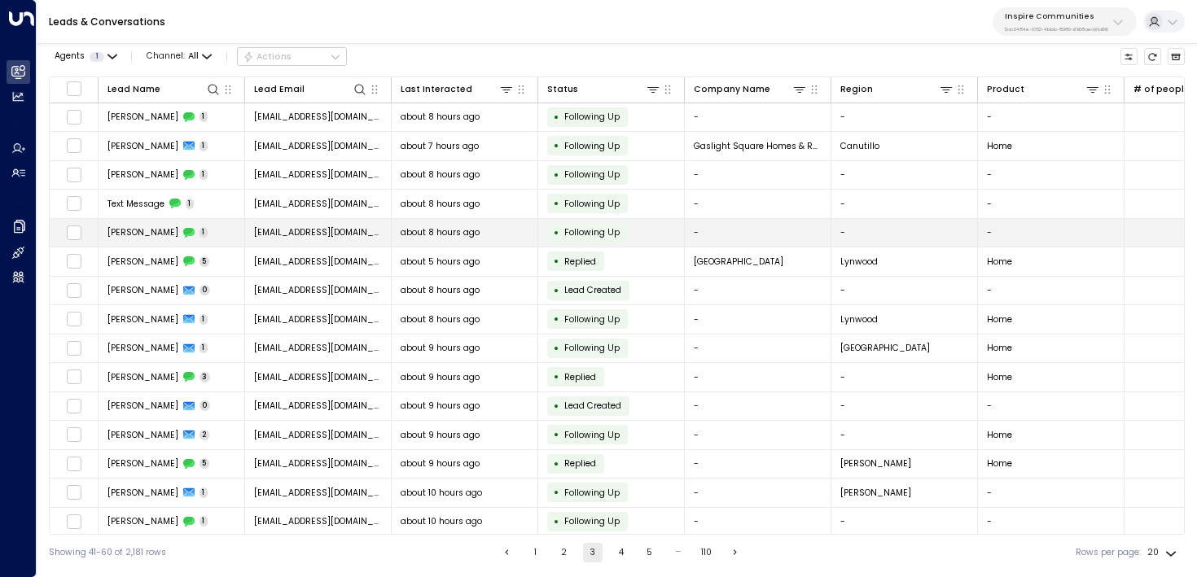
scroll to position [151, 0]
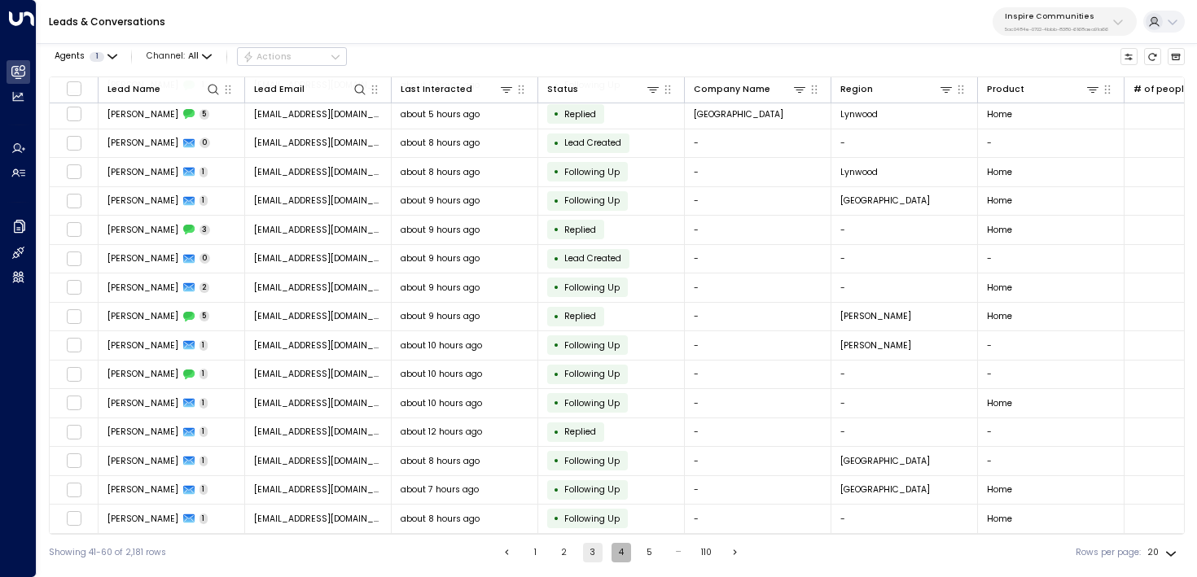
click at [625, 551] on button "4" at bounding box center [622, 553] width 20 height 20
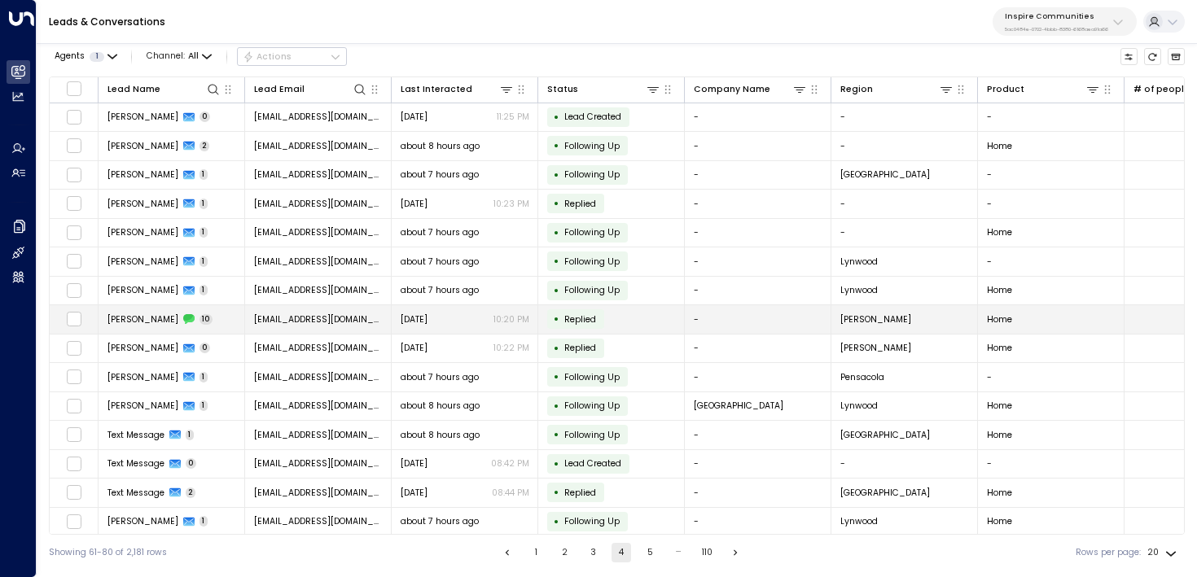
click at [422, 323] on span "[DATE]" at bounding box center [414, 320] width 27 height 12
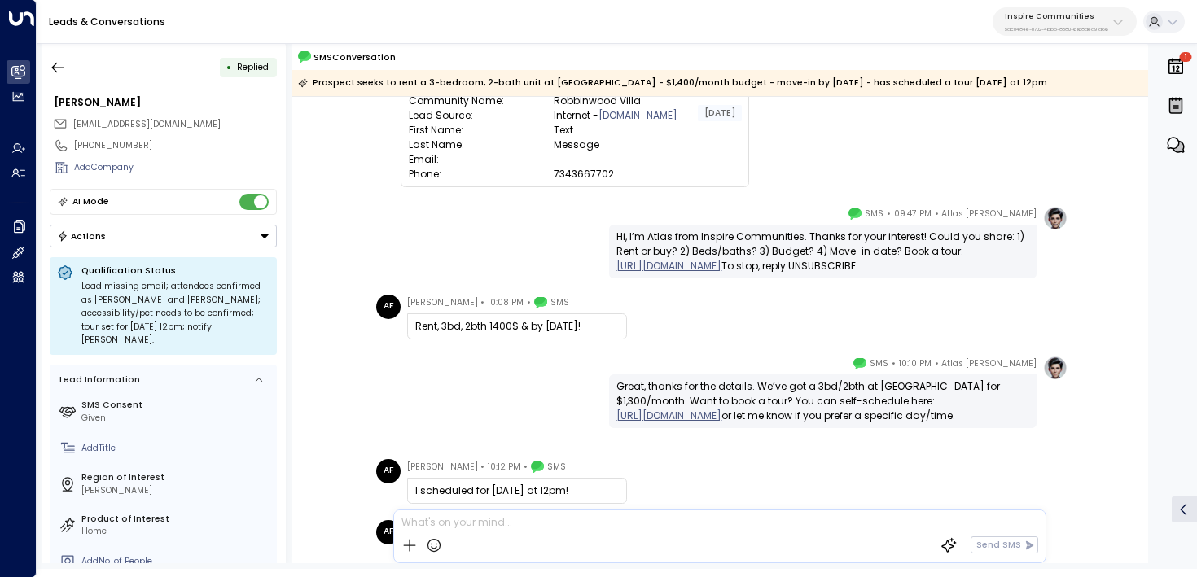
scroll to position [116, 0]
click at [57, 74] on icon "button" at bounding box center [58, 67] width 16 height 16
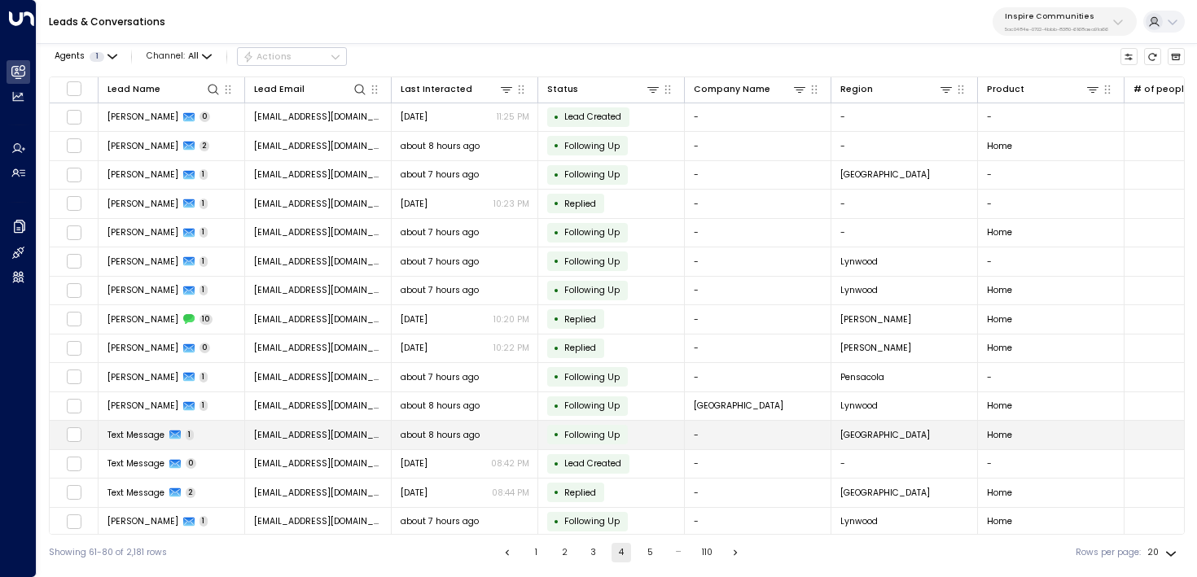
scroll to position [151, 0]
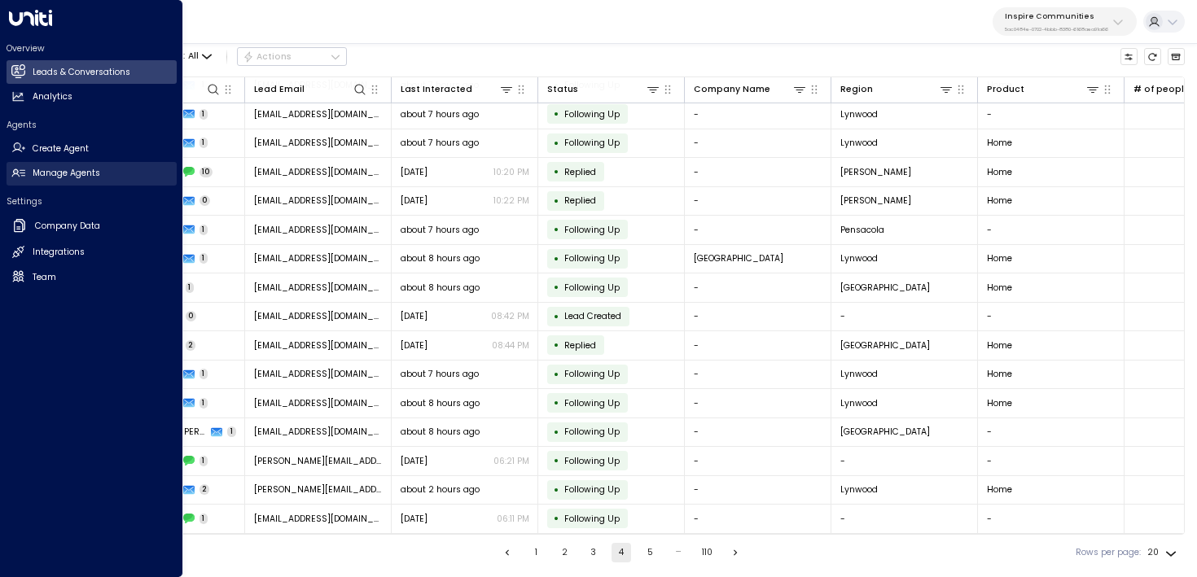
click at [29, 164] on link "Manage Agents Manage Agents" at bounding box center [92, 174] width 170 height 24
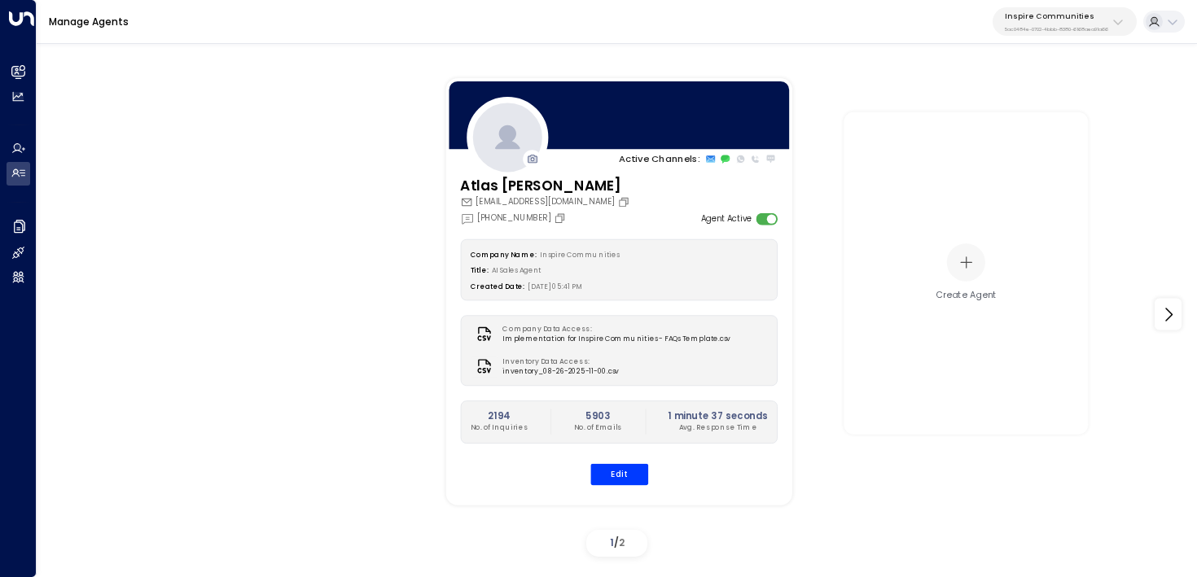
click at [625, 487] on div "Atlas [PERSON_NAME] [EMAIL_ADDRESS][DOMAIN_NAME] [PHONE_NUMBER] Agent Active Co…" at bounding box center [619, 337] width 346 height 325
click at [640, 476] on button "Edit" at bounding box center [619, 474] width 58 height 21
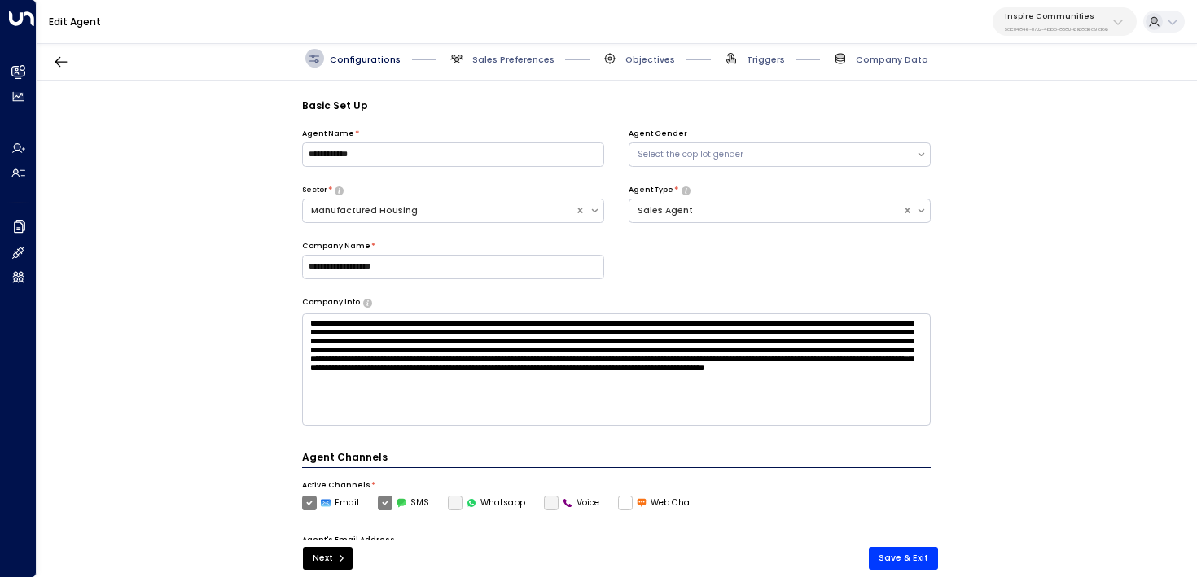
scroll to position [18, 0]
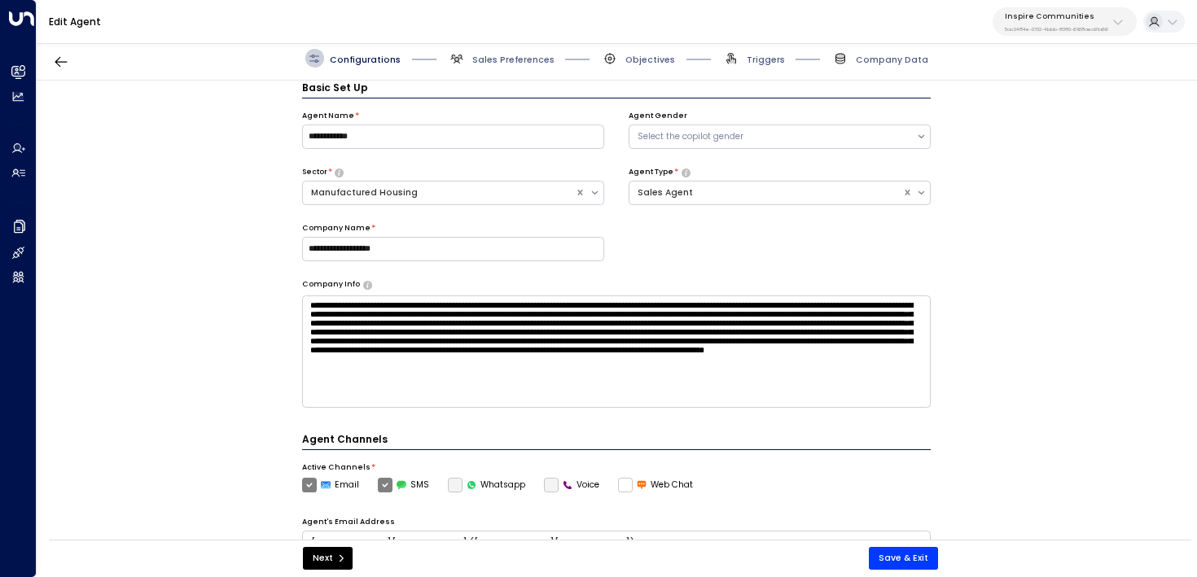
click at [544, 478] on label "Voice" at bounding box center [572, 485] width 56 height 15
click at [547, 484] on label "Voice" at bounding box center [572, 485] width 56 height 15
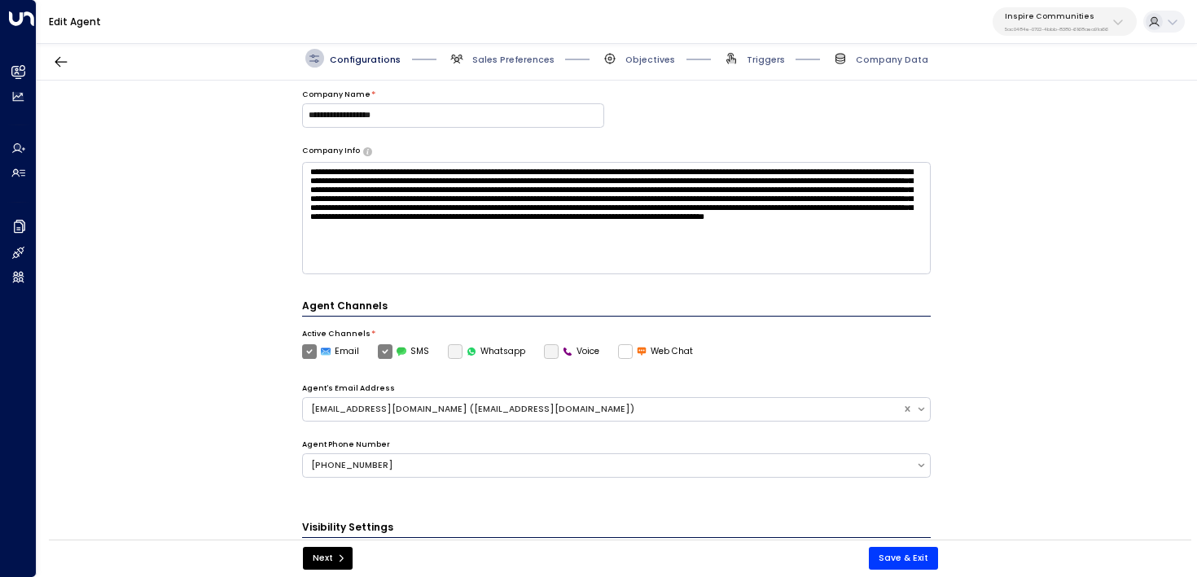
scroll to position [177, 0]
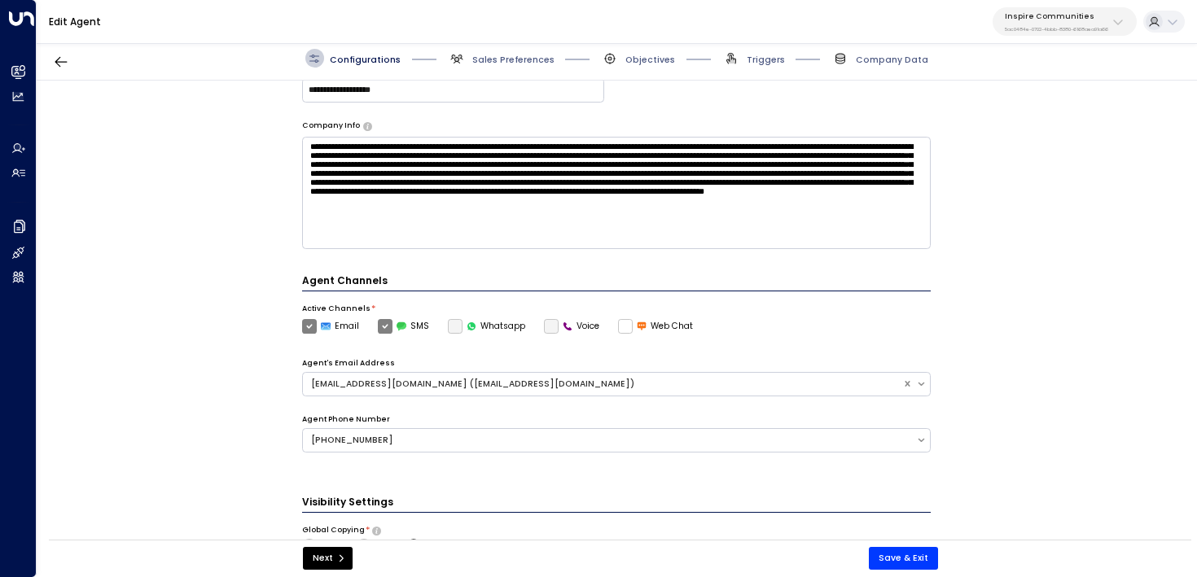
click at [552, 317] on div "Active Channels * Email SMS Whatsapp Voice Web Chat" at bounding box center [617, 319] width 630 height 31
click at [547, 335] on div "Agent Channels Active Channels * Email SMS Whatsapp Voice Web Chat Agent's Emai…" at bounding box center [617, 373] width 630 height 198
click at [547, 324] on label "Voice" at bounding box center [572, 326] width 56 height 15
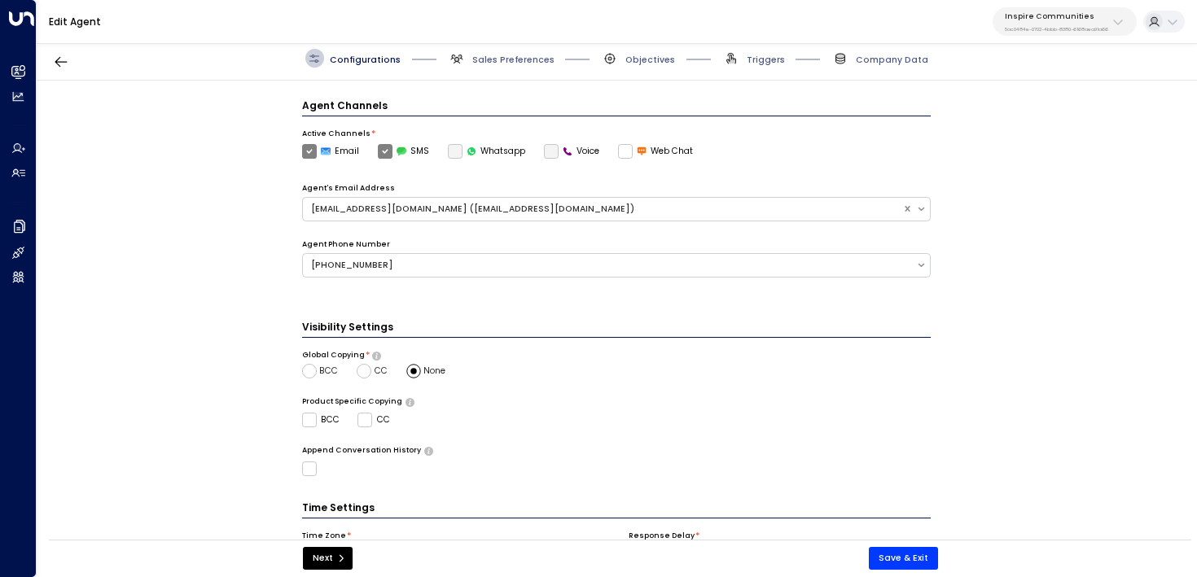
scroll to position [314, 0]
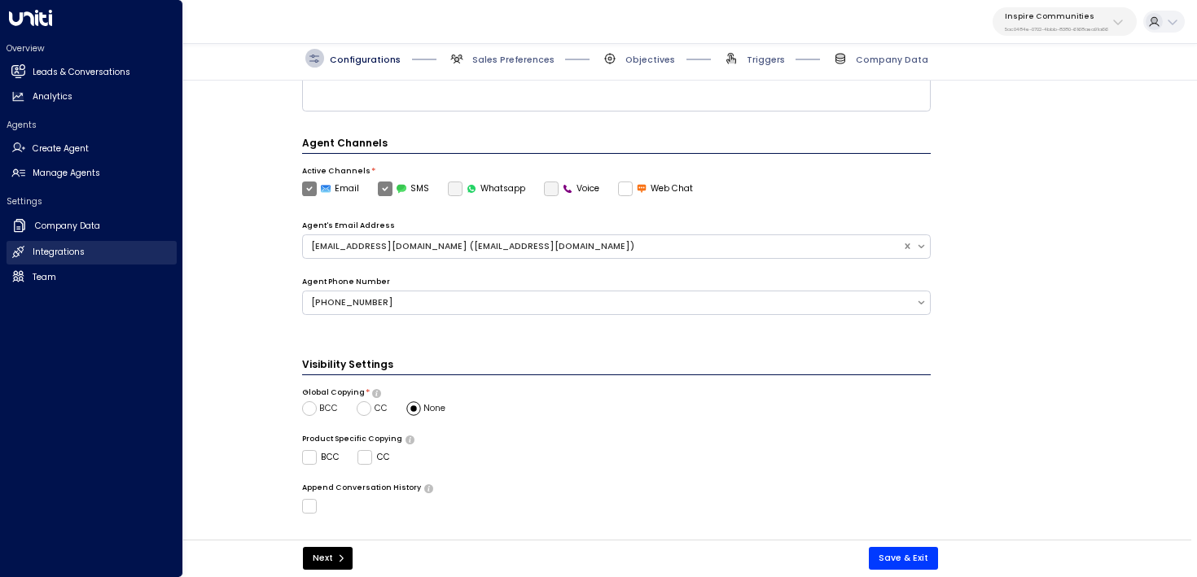
click at [28, 259] on link "Integrations Integrations" at bounding box center [92, 253] width 170 height 24
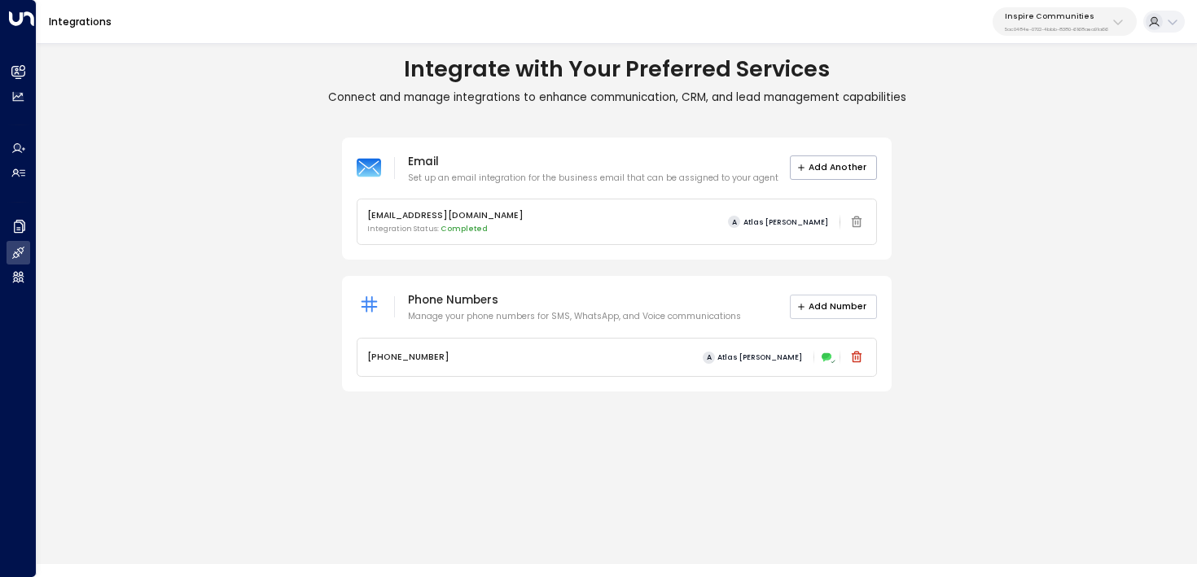
click at [843, 295] on button "Add Number" at bounding box center [834, 307] width 88 height 24
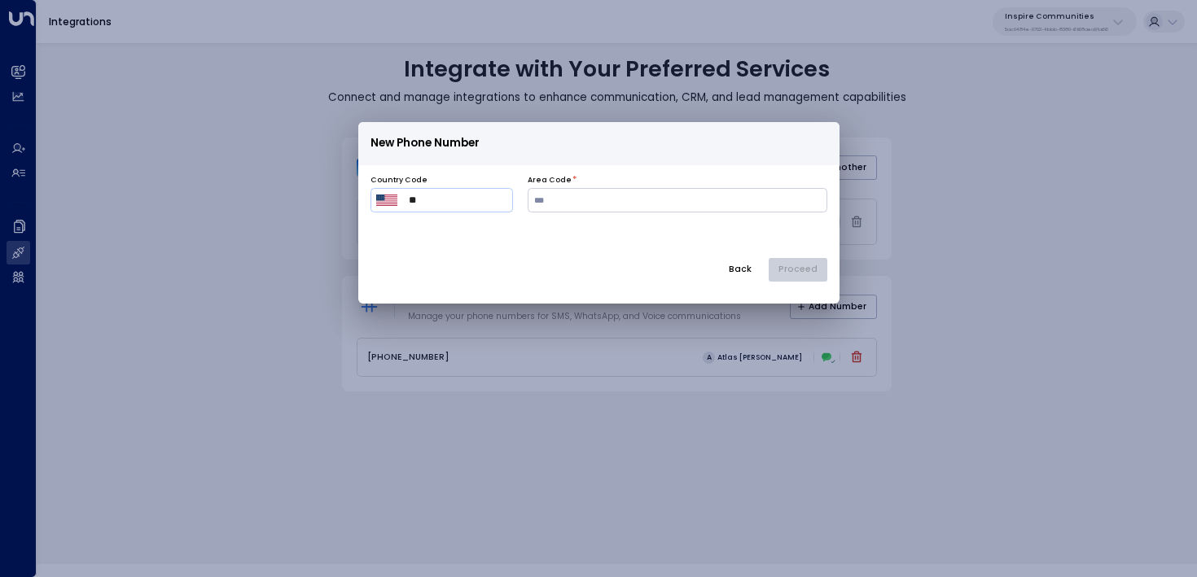
click at [746, 274] on button "Back" at bounding box center [740, 270] width 44 height 24
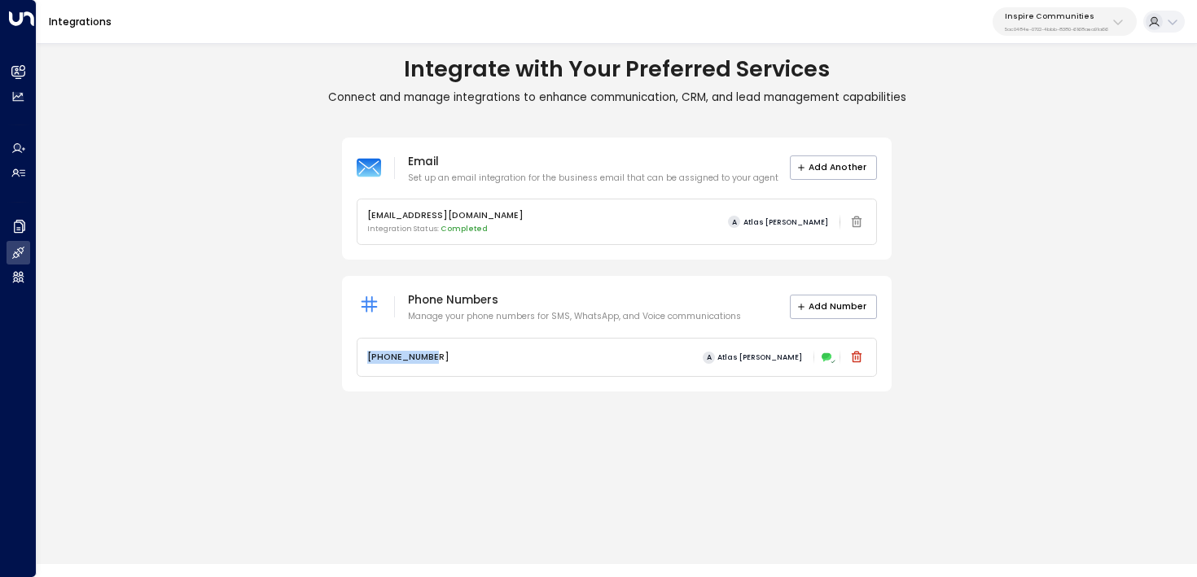
drag, startPoint x: 472, startPoint y: 362, endPoint x: 331, endPoint y: 362, distance: 140.9
click at [331, 362] on div "Email Set up an email integration for the business email that can be assigned t…" at bounding box center [617, 265] width 1161 height 255
copy p "[PHONE_NUMBER]"
click at [859, 309] on button "Add Number" at bounding box center [834, 307] width 88 height 24
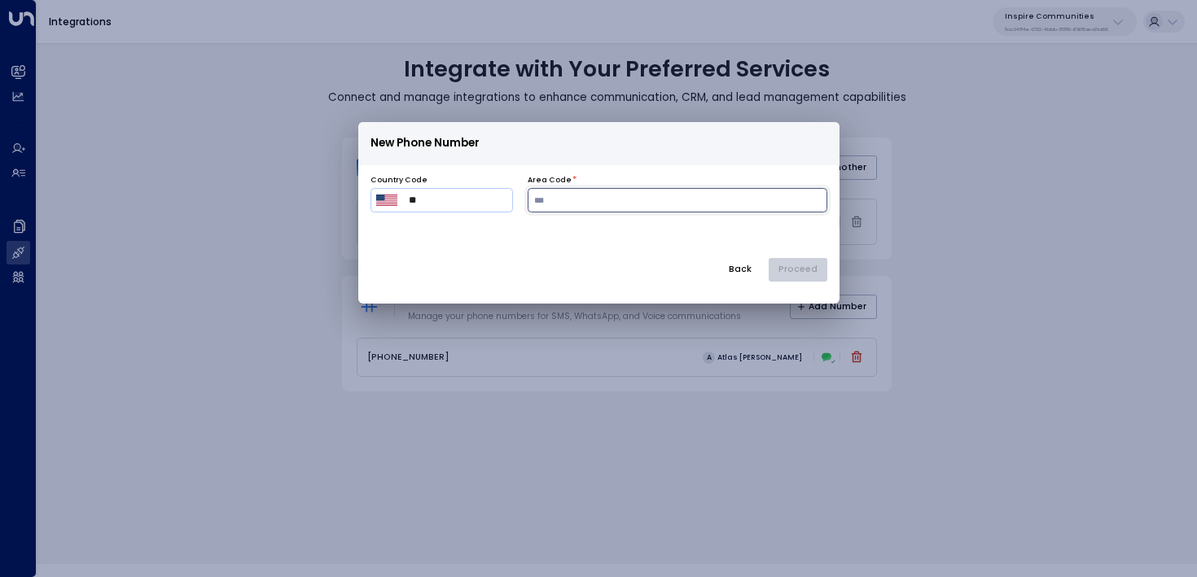
click at [618, 194] on input "number" at bounding box center [678, 200] width 300 height 24
click at [743, 269] on button "Back" at bounding box center [740, 270] width 44 height 24
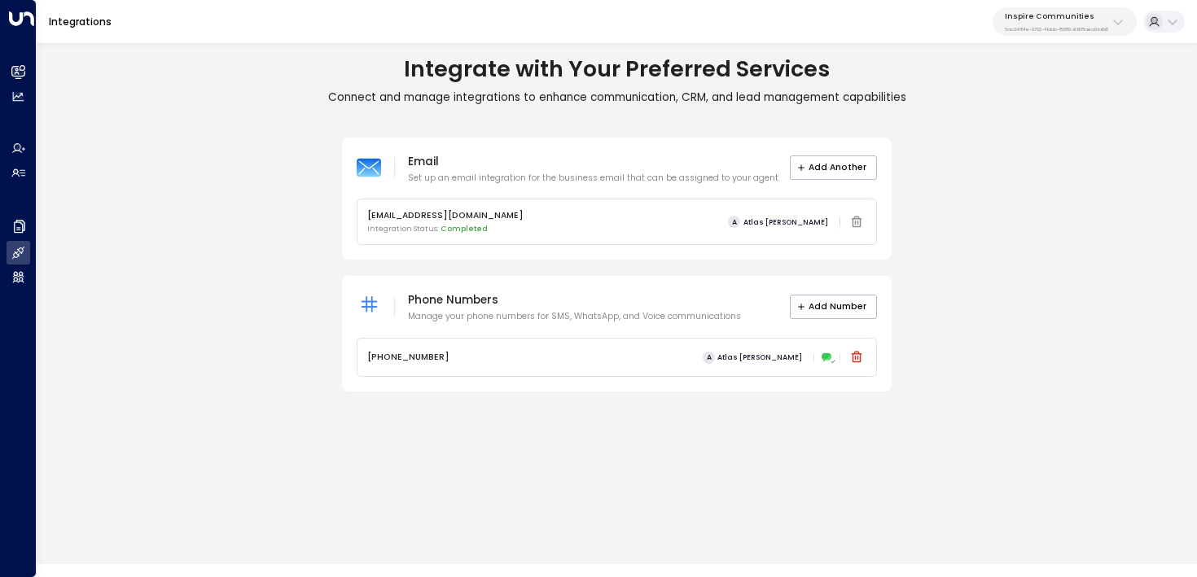
click at [827, 358] on icon at bounding box center [828, 357] width 10 height 7
click at [631, 292] on p "Phone Numbers" at bounding box center [574, 301] width 333 height 20
click at [818, 357] on div "A Atlas [PERSON_NAME]" at bounding box center [782, 358] width 169 height 20
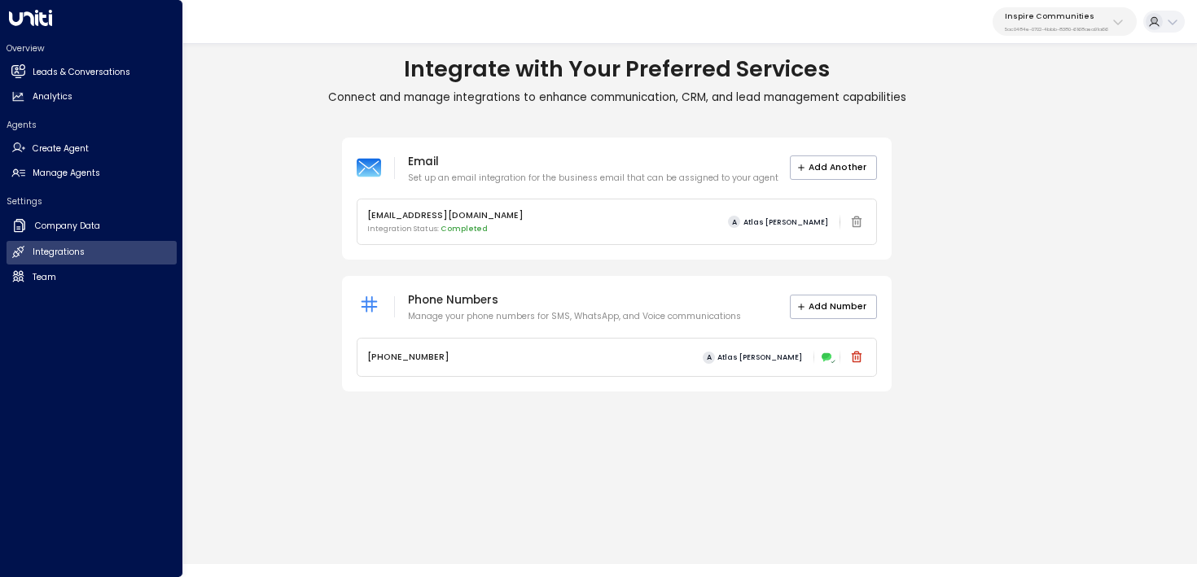
click at [4, 180] on div "Overview Leads & Conversations Leads & Conversations Analytics Analytics Agents…" at bounding box center [91, 288] width 183 height 577
click at [37, 178] on h2 "Manage Agents" at bounding box center [67, 173] width 68 height 13
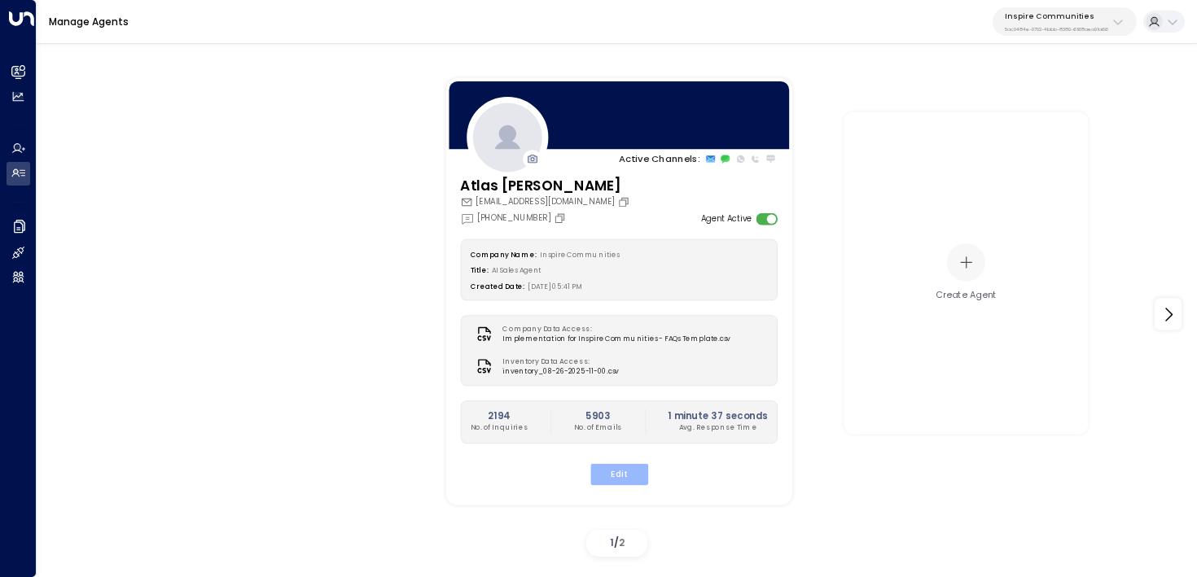
click at [615, 478] on button "Edit" at bounding box center [619, 474] width 58 height 21
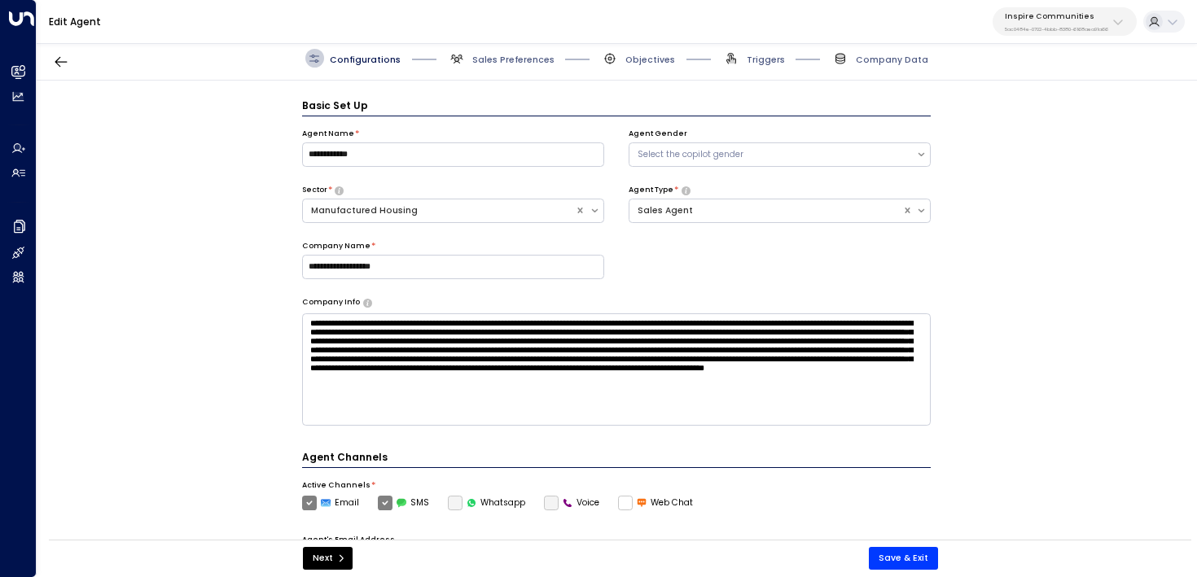
scroll to position [18, 0]
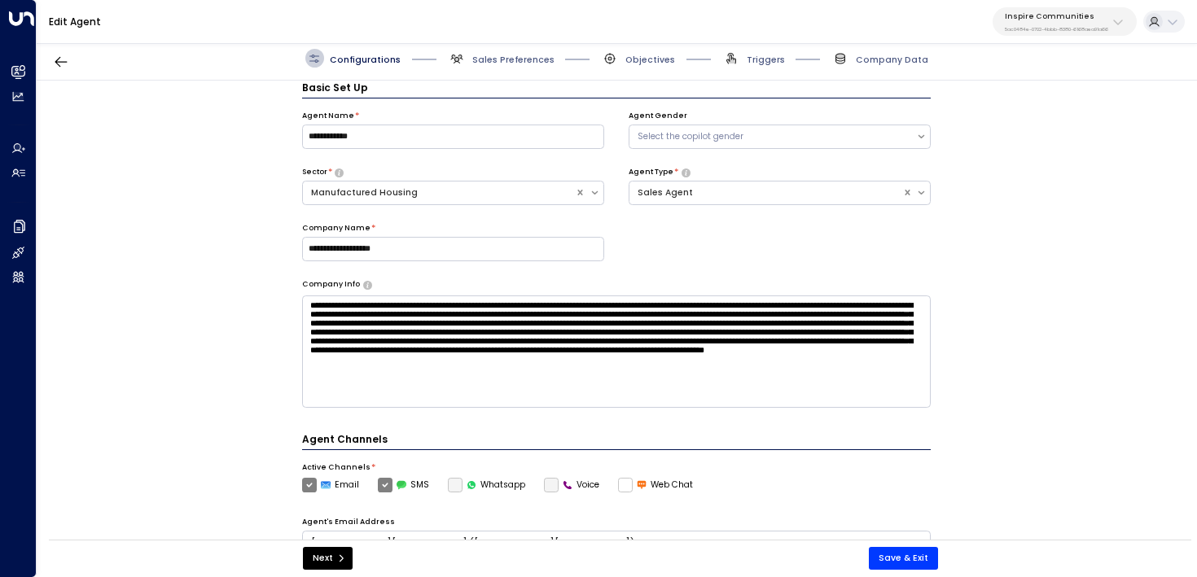
click at [547, 483] on label "Voice" at bounding box center [572, 485] width 56 height 15
click at [448, 483] on label "Whatsapp" at bounding box center [487, 485] width 78 height 15
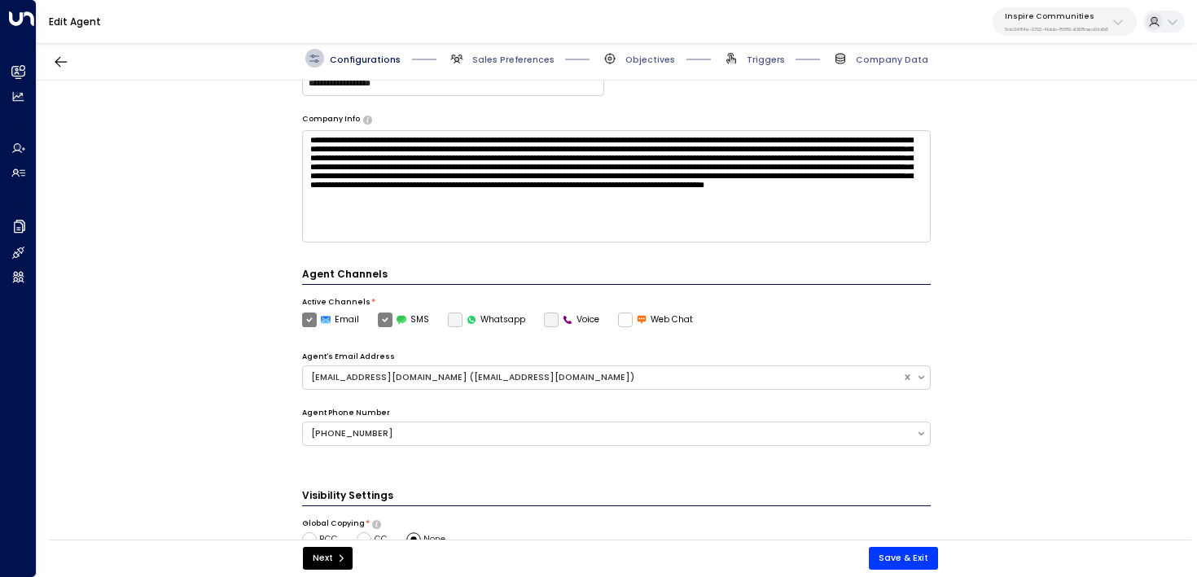
scroll to position [184, 0]
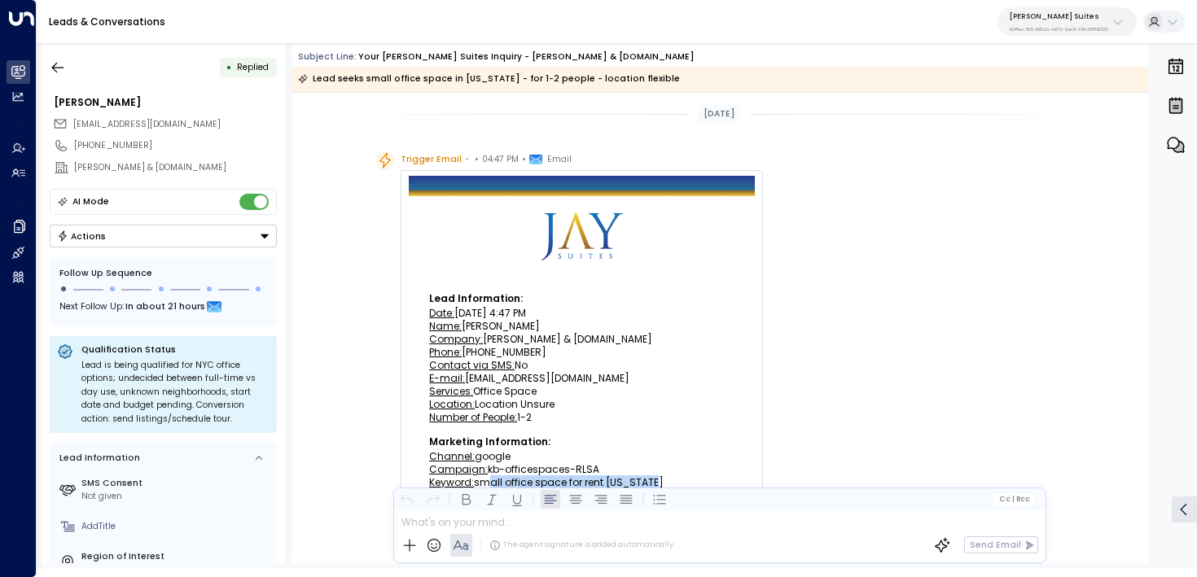
scroll to position [75, 0]
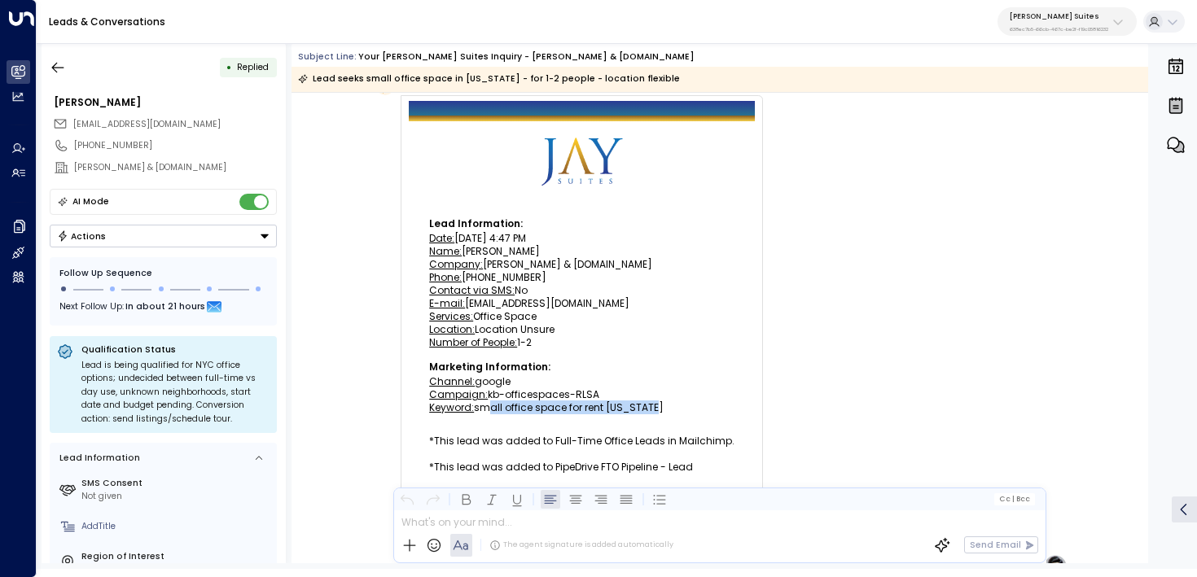
click at [1082, 15] on p "[PERSON_NAME] Suites" at bounding box center [1059, 16] width 99 height 10
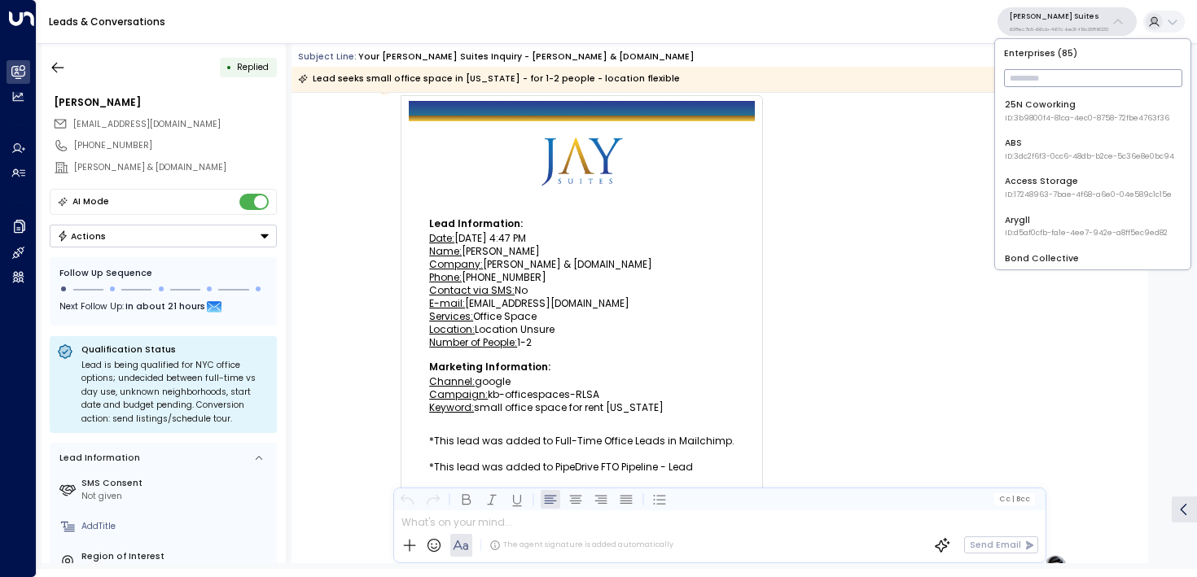
click at [1063, 69] on input "text" at bounding box center [1093, 78] width 178 height 26
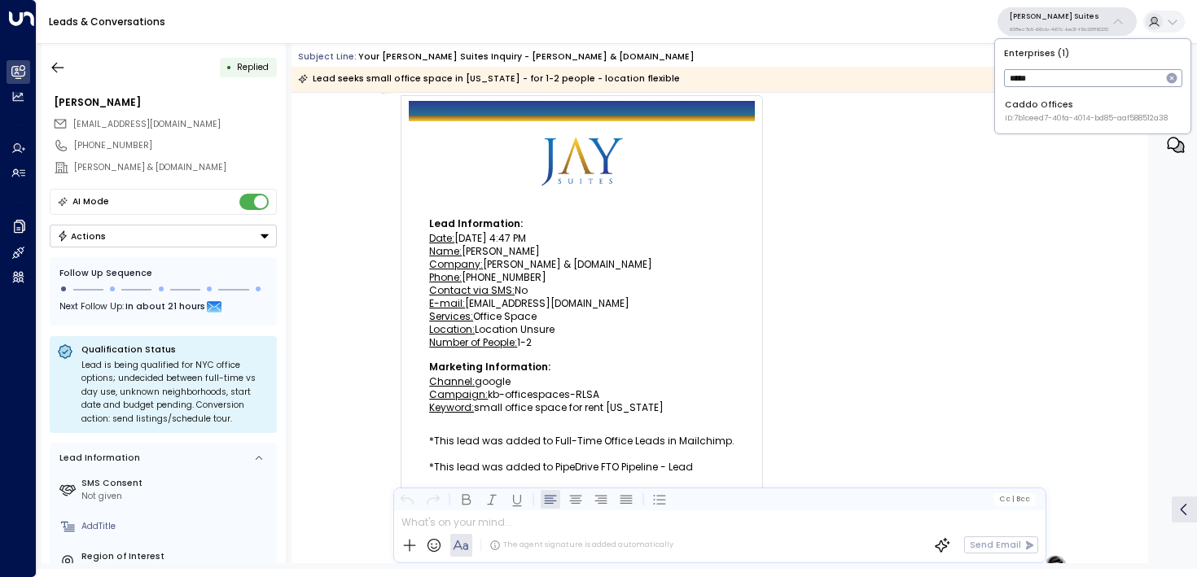
type input "*****"
click at [1054, 111] on div "Caddo Offices ID: 7b1ceed7-40fa-4014-bd85-aaf588512a38" at bounding box center [1086, 111] width 163 height 25
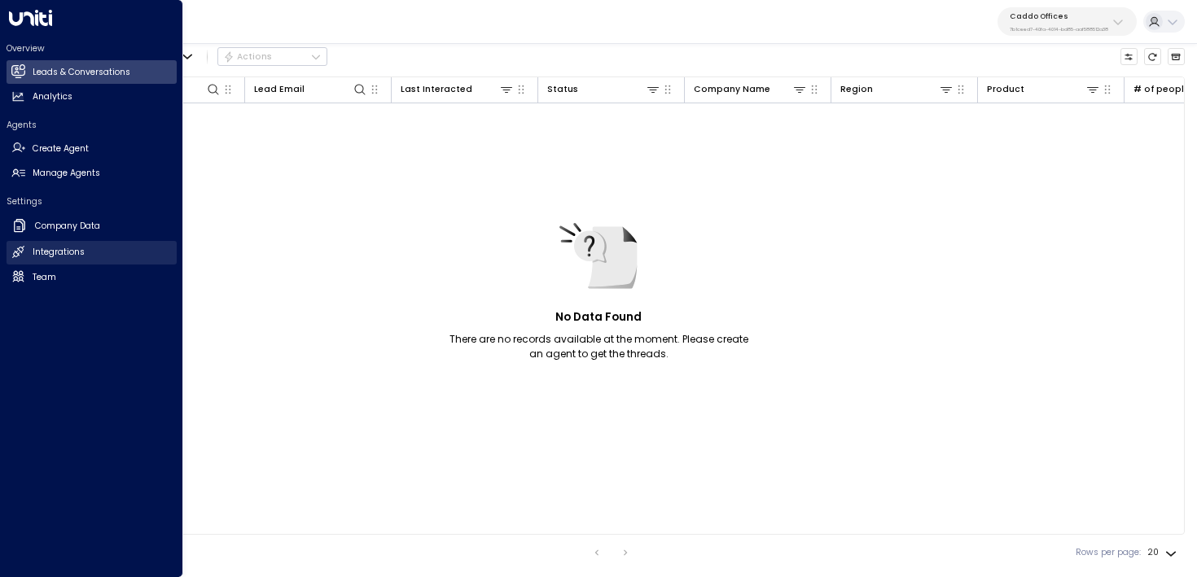
click at [11, 253] on link "Integrations Integrations" at bounding box center [92, 253] width 170 height 24
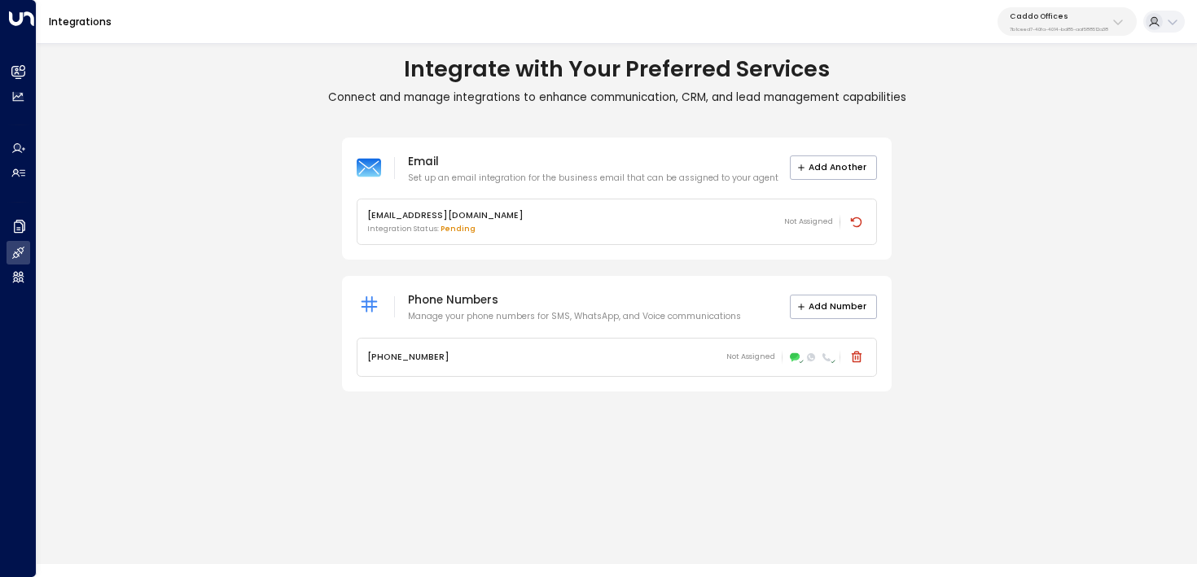
click at [1076, 29] on p "7b1ceed7-40fa-4014-bd85-aaf588512a38" at bounding box center [1059, 29] width 99 height 7
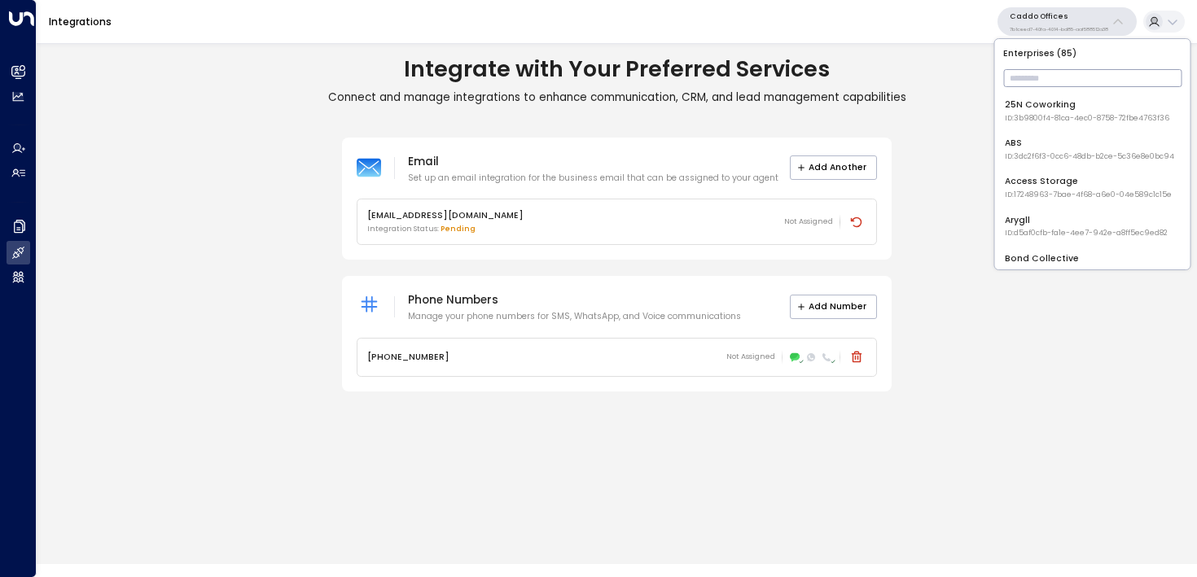
click at [1069, 73] on input "text" at bounding box center [1092, 78] width 178 height 26
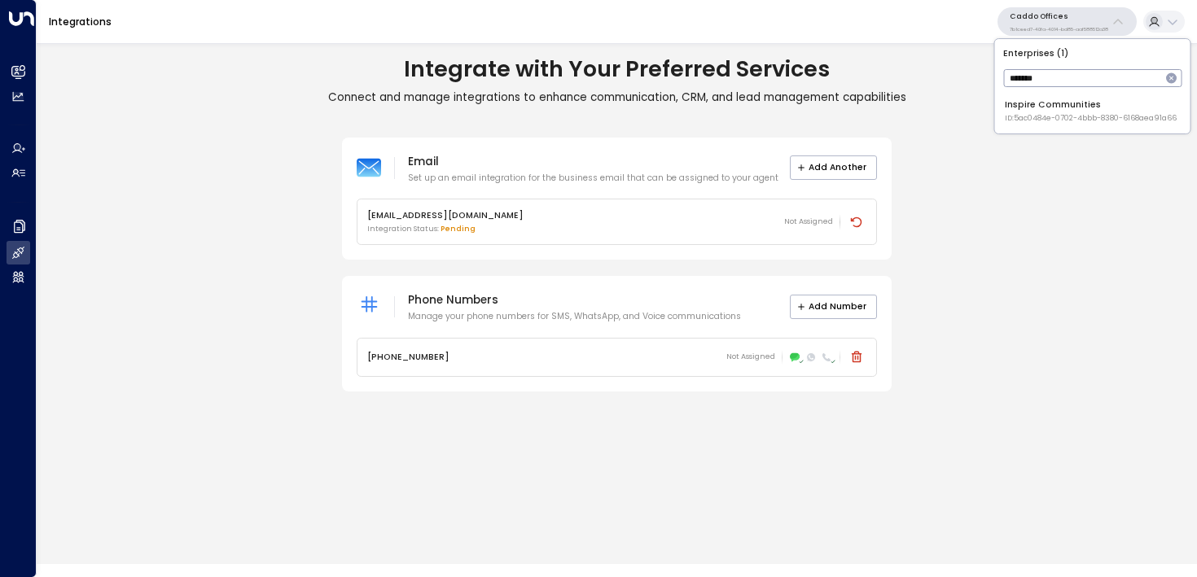
type input "*******"
click at [1060, 107] on div "Inspire Communities ID: 5ac0484e-0702-4bbb-8380-6168aea91a66" at bounding box center [1091, 111] width 172 height 25
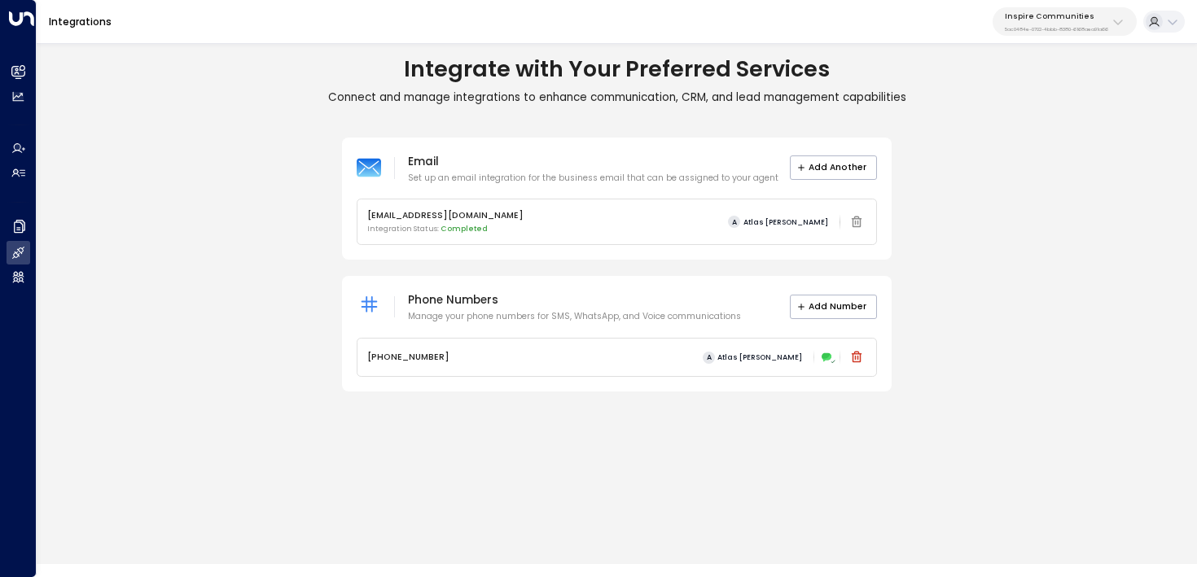
click at [314, 99] on p "Connect and manage integrations to enhance communication, CRM, and lead managem…" at bounding box center [617, 97] width 1161 height 15
click at [1074, 21] on div "Inspire Communities 5ac0484e-0702-4bbb-8380-6168aea91a66" at bounding box center [1056, 21] width 103 height 21
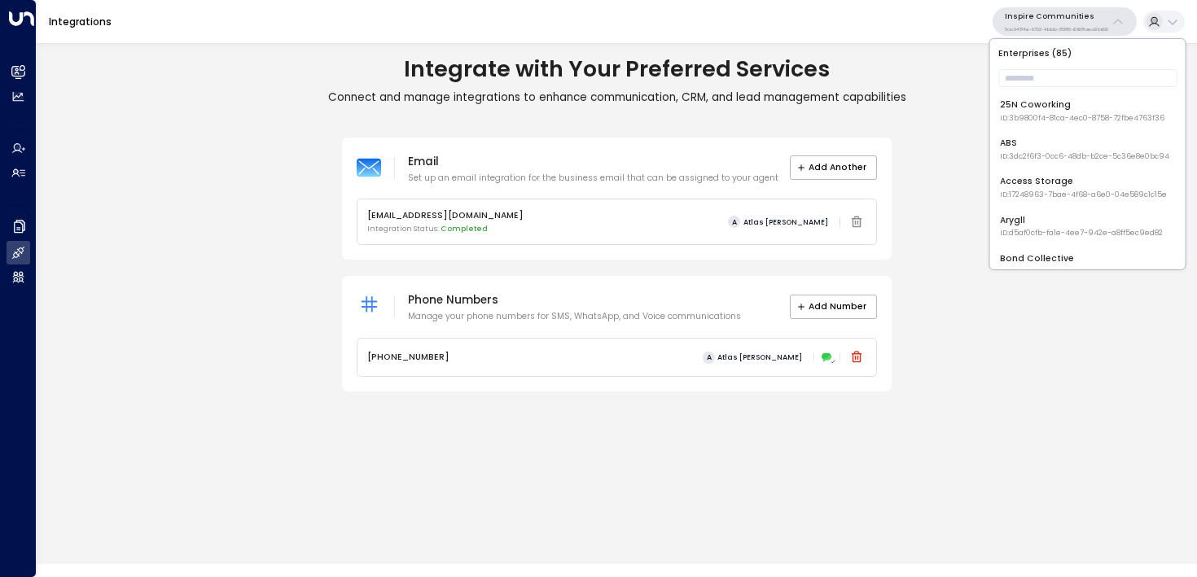
click at [1082, 57] on p "Enterprises ( 85 )" at bounding box center [1088, 53] width 186 height 19
click at [1082, 70] on input "text" at bounding box center [1088, 78] width 178 height 26
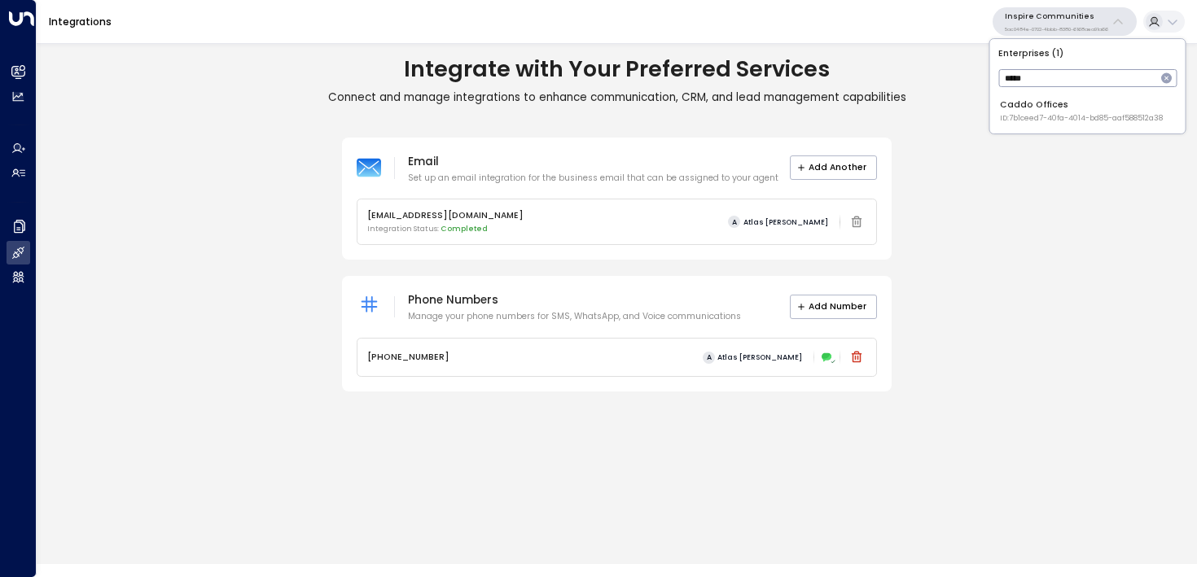
type input "*****"
click at [1060, 119] on span "ID: 7b1ceed7-40fa-4014-bd85-aaf588512a38" at bounding box center [1081, 118] width 163 height 11
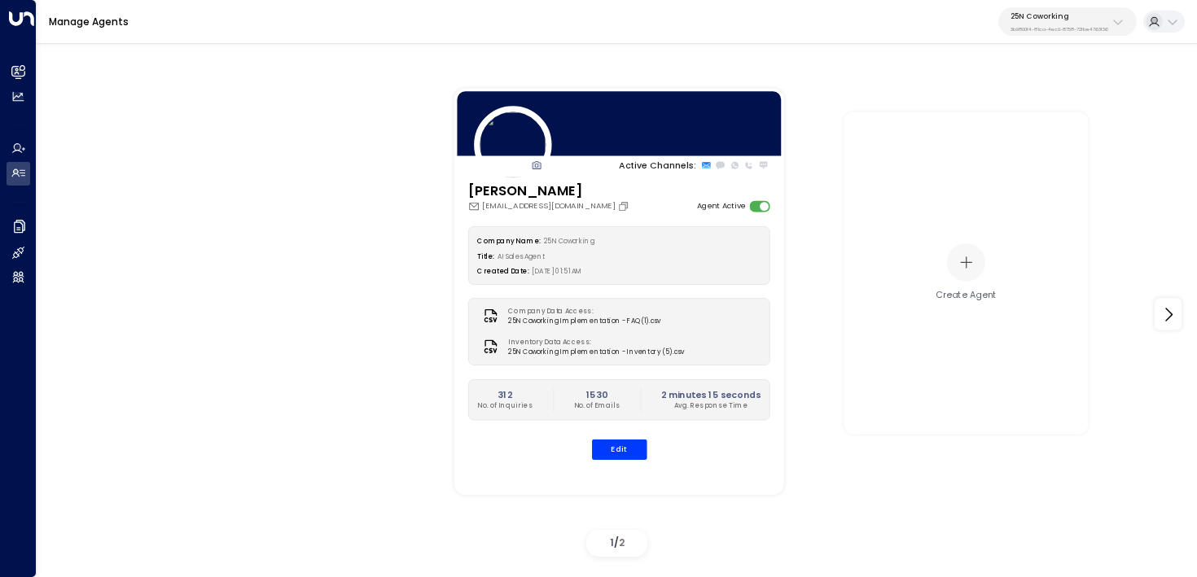
click at [1106, 21] on div "25N Coworking 3b9800f4-81ca-4ec0-8758-72fbe4763f36" at bounding box center [1060, 21] width 98 height 21
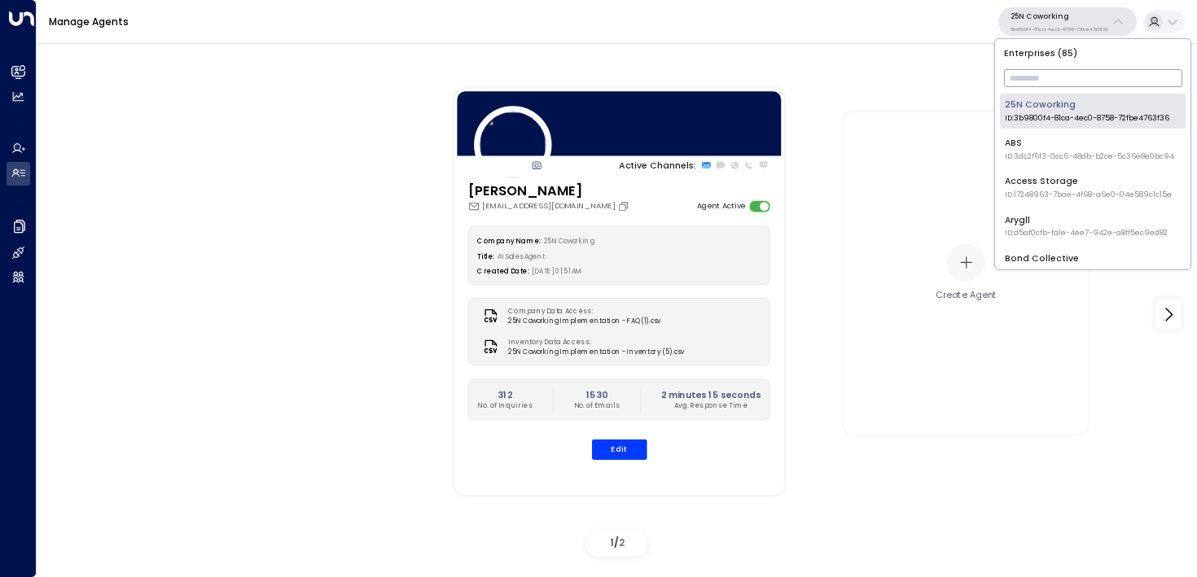
click at [1084, 77] on input "text" at bounding box center [1093, 78] width 178 height 26
click at [827, 75] on div "Active Channels: Sloane Huber sloane@25ncoworking.com Agent Active Company Name…" at bounding box center [986, 292] width 1100 height 452
click at [1052, 77] on input "text" at bounding box center [1093, 78] width 178 height 26
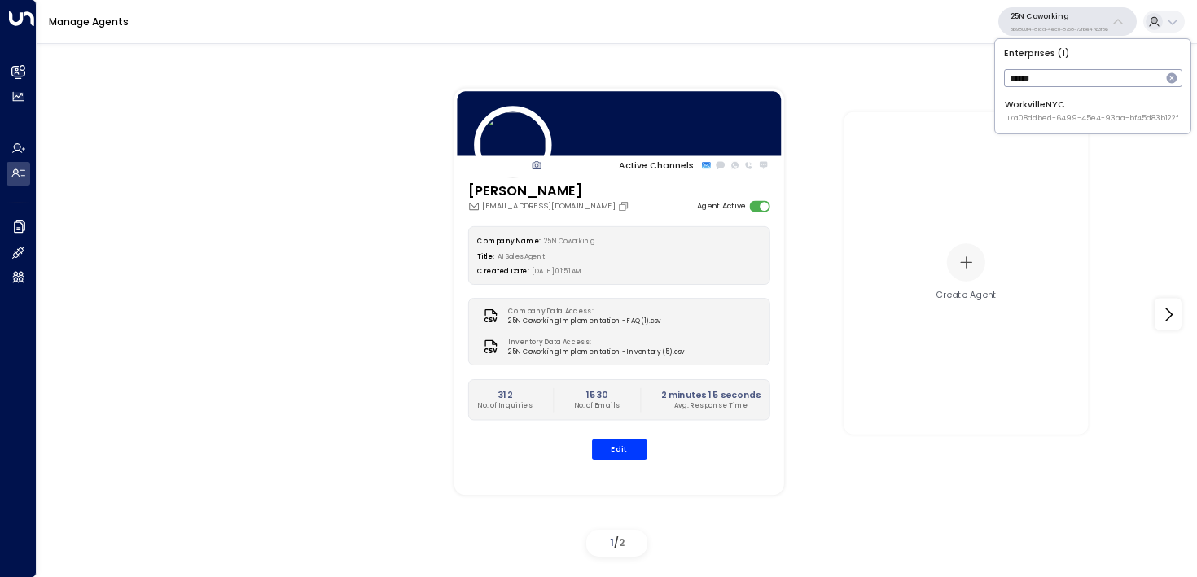
type input "******"
click at [1044, 108] on div "WorkvilleNYC ID: a08ddbed-6499-45e4-93aa-bf45d83b122f" at bounding box center [1091, 111] width 173 height 25
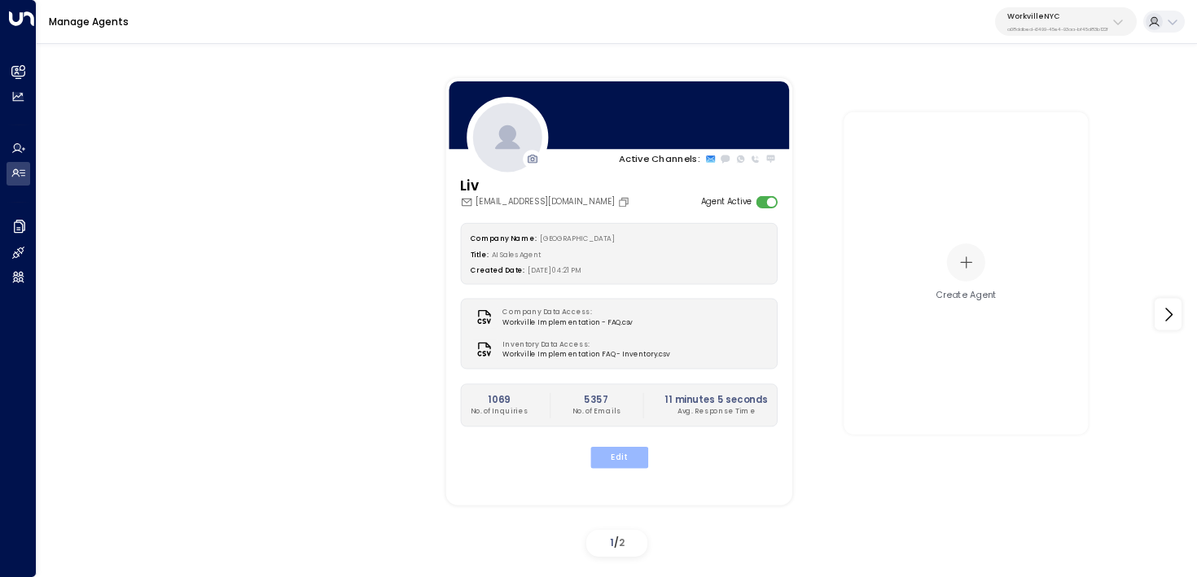
click at [604, 448] on button "Edit" at bounding box center [619, 457] width 58 height 21
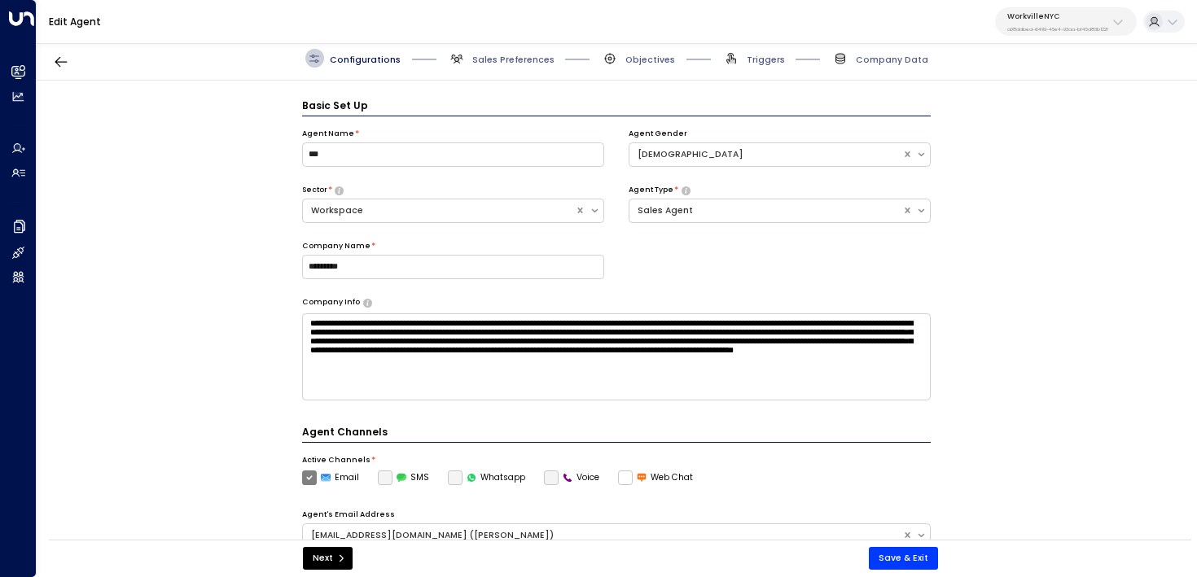
scroll to position [18, 0]
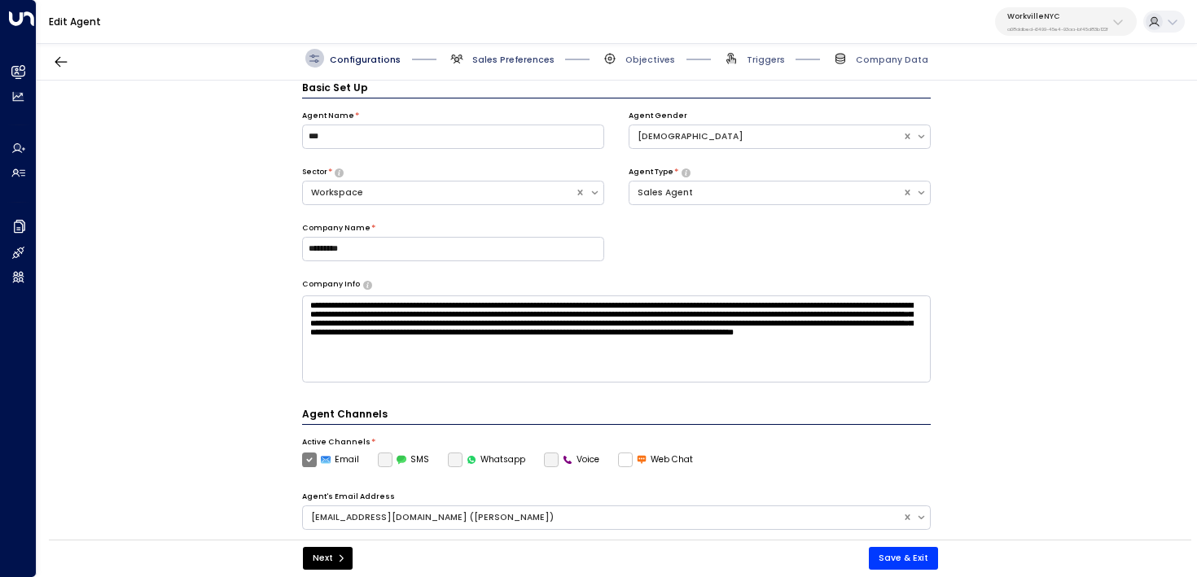
click at [509, 56] on span "Sales Preferences" at bounding box center [513, 60] width 82 height 12
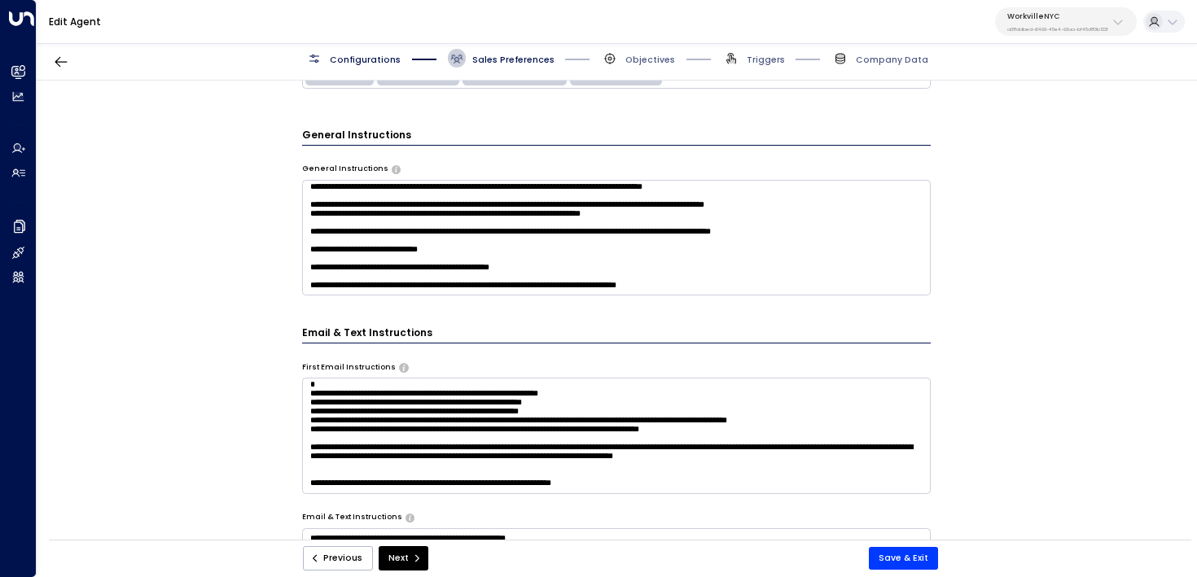
scroll to position [1302, 0]
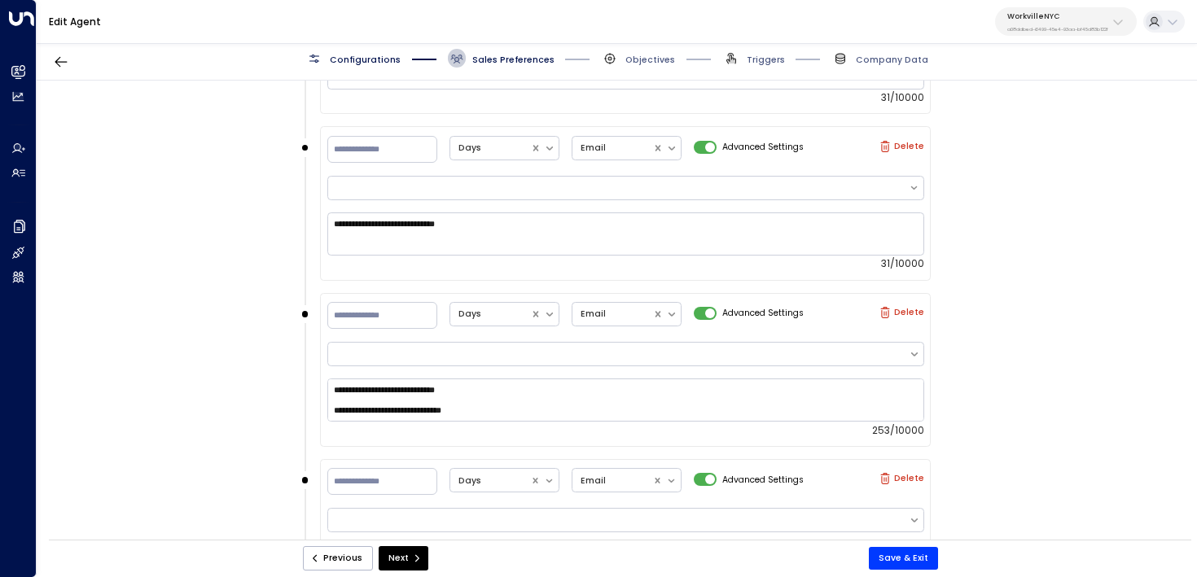
click at [1066, 31] on p "a08ddbed-6499-45e4-93aa-bf45d83b122f" at bounding box center [1057, 29] width 101 height 7
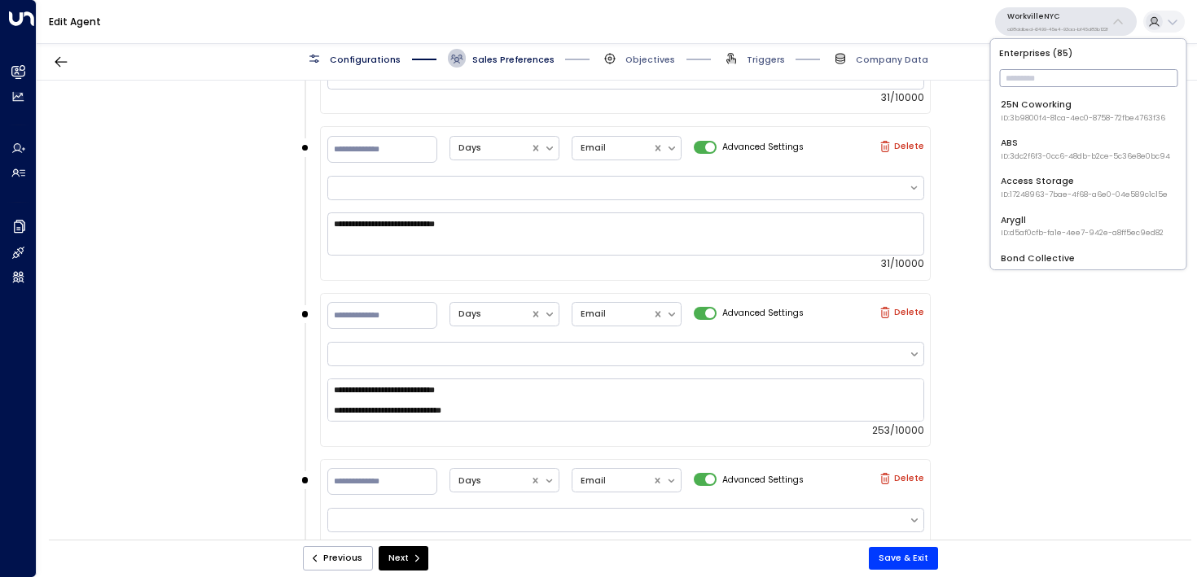
click at [1052, 73] on input "text" at bounding box center [1088, 78] width 178 height 26
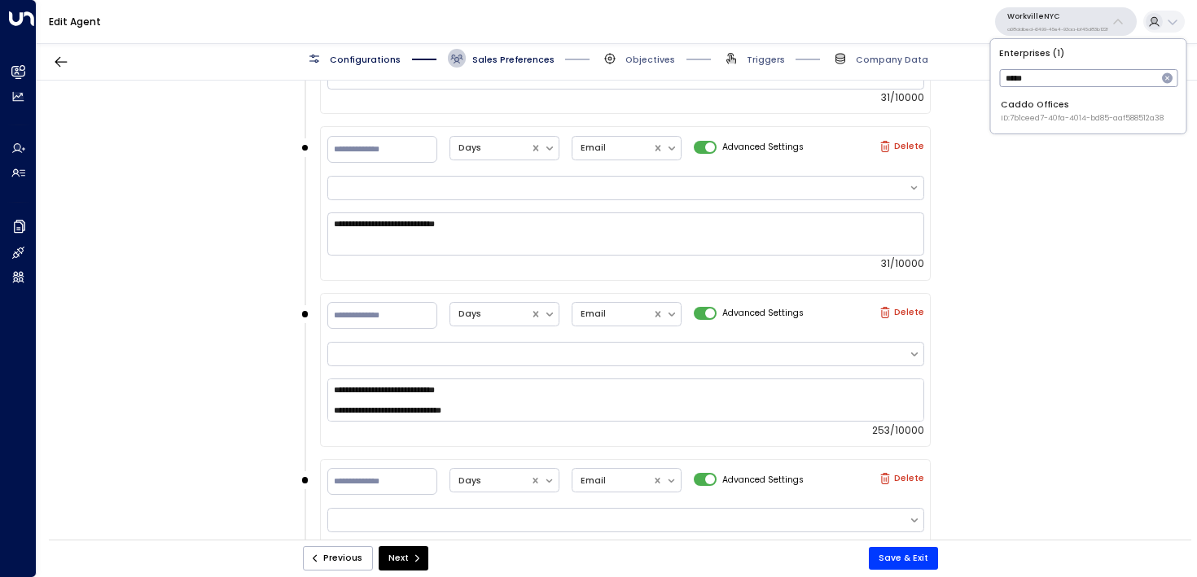
type input "*****"
click at [1065, 113] on span "ID: 7b1ceed7-40fa-4014-bd85-aaf588512a38" at bounding box center [1082, 118] width 163 height 11
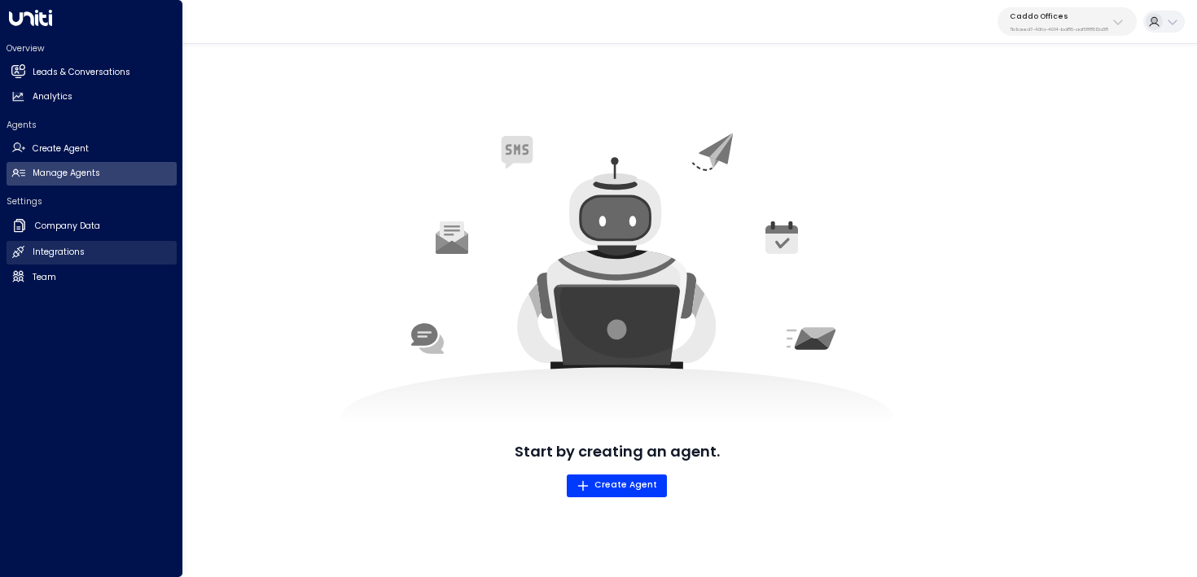
click at [96, 245] on link "Integrations Integrations" at bounding box center [92, 253] width 170 height 24
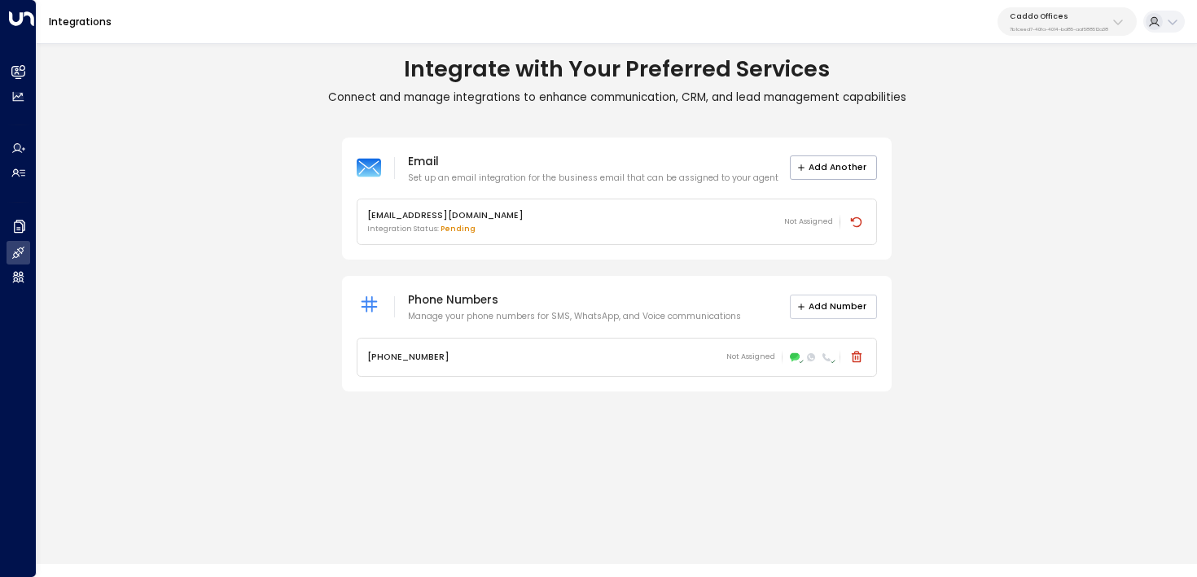
click at [853, 298] on button "Add Number" at bounding box center [834, 307] width 88 height 24
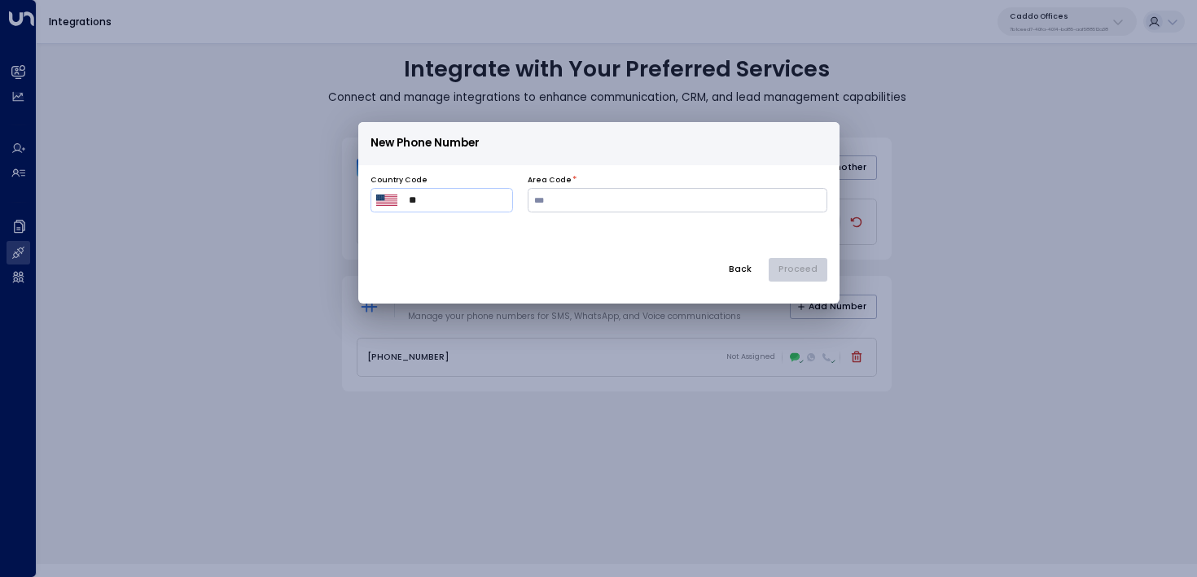
click at [749, 271] on button "Back" at bounding box center [740, 270] width 44 height 24
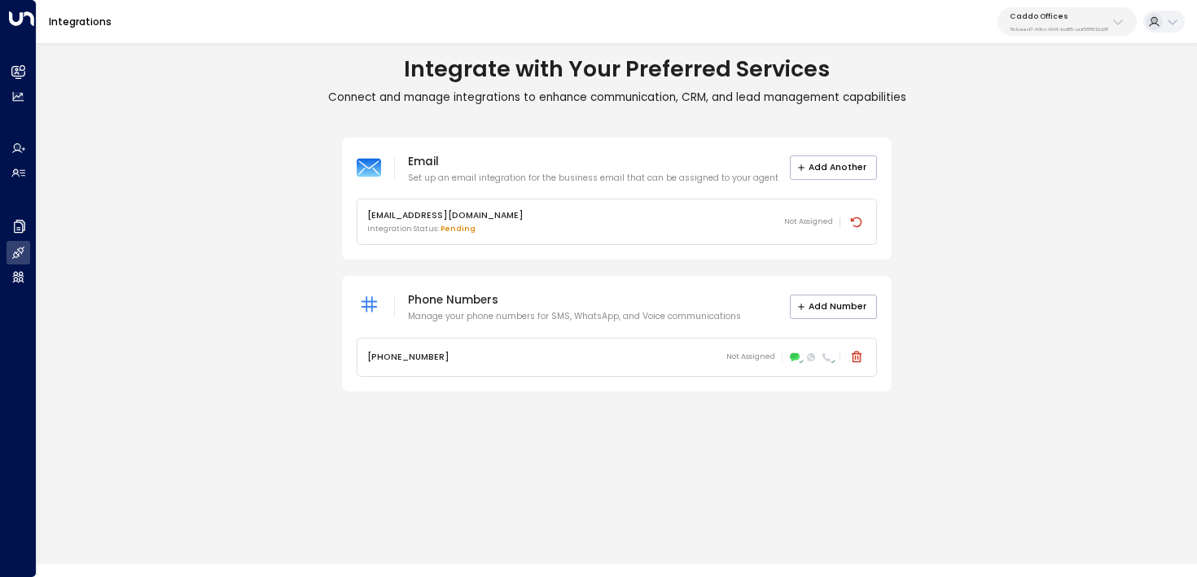
click at [794, 358] on icon at bounding box center [795, 357] width 10 height 8
